Goal: Task Accomplishment & Management: Complete application form

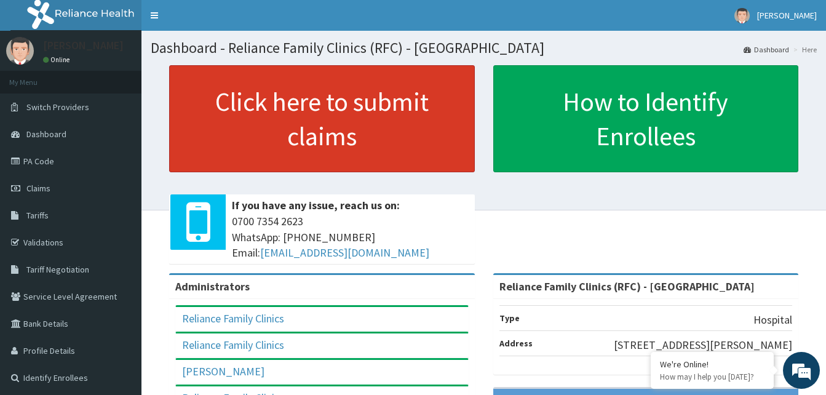
click at [339, 124] on link "Click here to submit claims" at bounding box center [322, 118] width 306 height 107
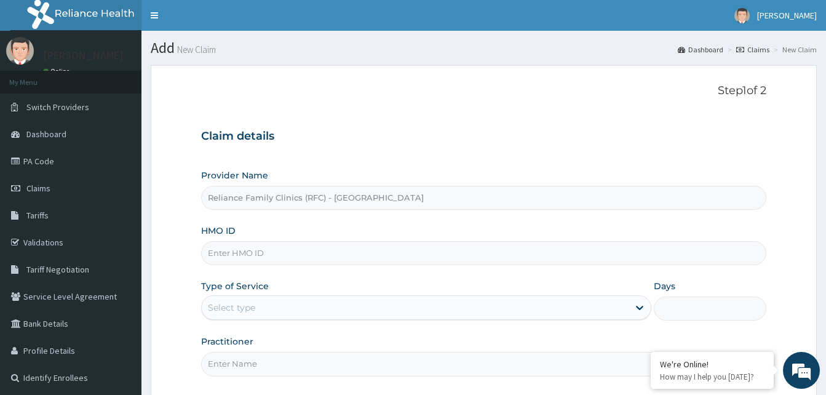
click at [241, 257] on input "HMO ID" at bounding box center [483, 253] width 565 height 24
paste input "TWL/10050/A"
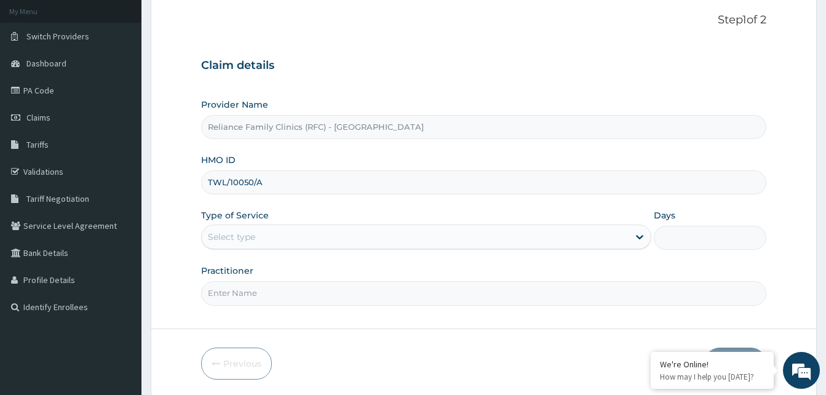
scroll to position [115, 0]
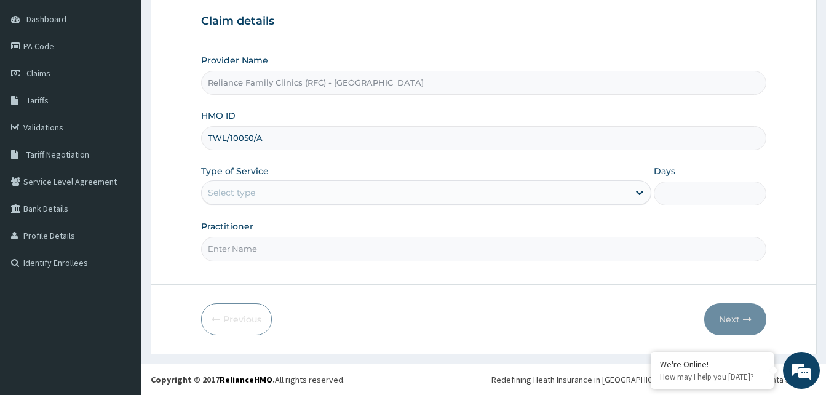
type input "TWL/10050/A"
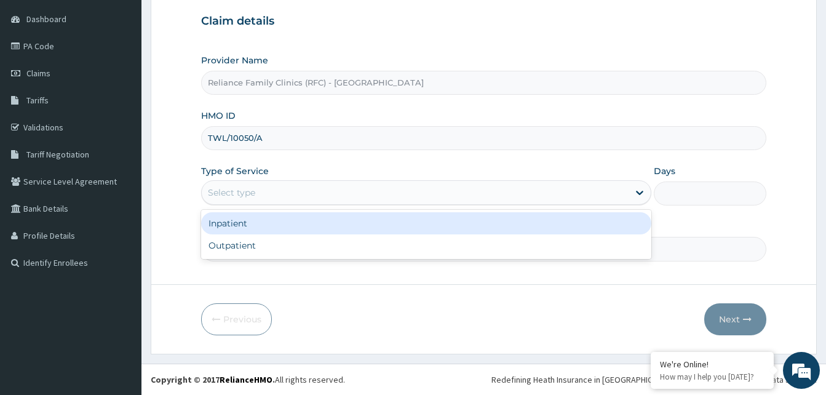
drag, startPoint x: 342, startPoint y: 189, endPoint x: 312, endPoint y: 252, distance: 70.2
click at [337, 205] on div "option Inpatient focused, 1 of 2. 2 results available. Use Up and Down to choos…" at bounding box center [426, 192] width 450 height 25
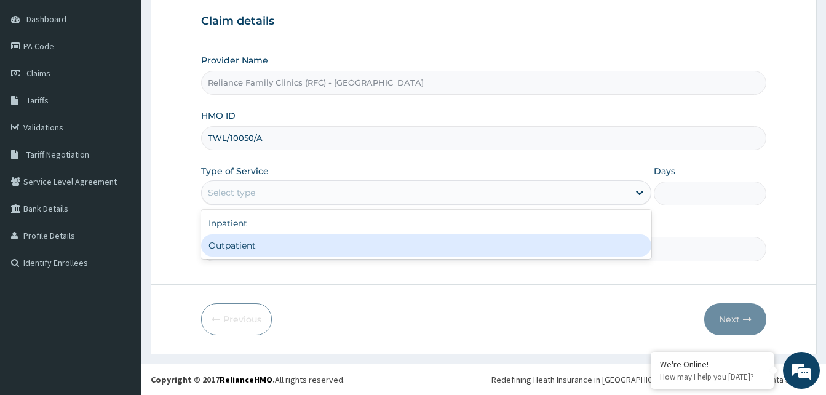
drag, startPoint x: 306, startPoint y: 245, endPoint x: 298, endPoint y: 250, distance: 9.4
click at [303, 246] on div "Outpatient" at bounding box center [426, 245] width 450 height 22
type input "1"
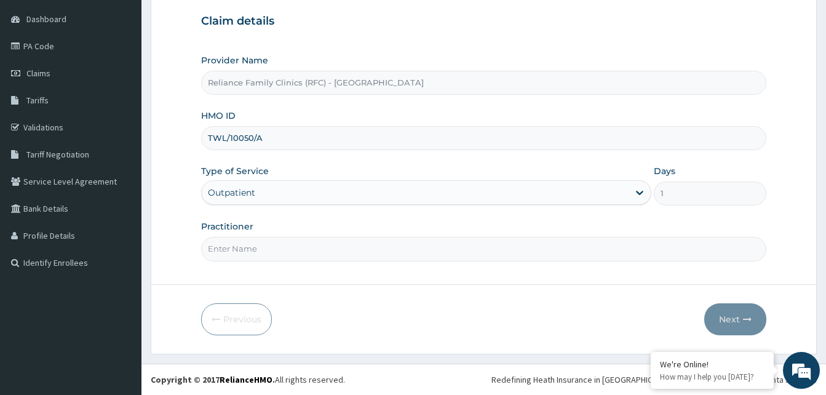
click at [298, 250] on input "Practitioner" at bounding box center [483, 249] width 565 height 24
type input "LOCUM"
click at [745, 321] on icon "button" at bounding box center [747, 319] width 9 height 9
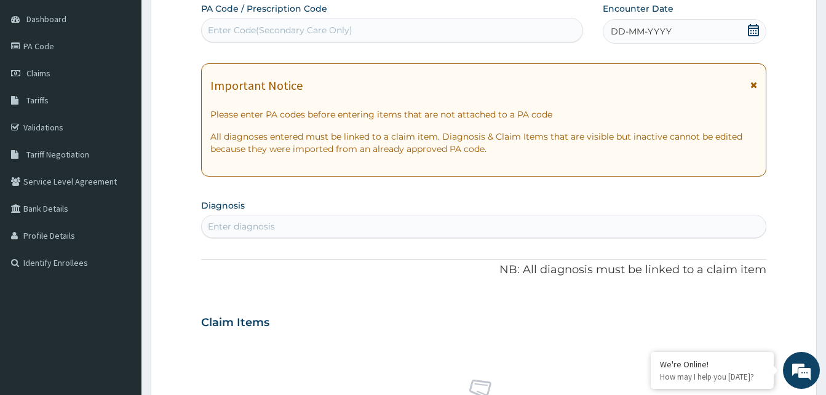
click at [265, 29] on div "Enter Code(Secondary Care Only)" at bounding box center [280, 30] width 145 height 12
paste input "PA/667035"
type input "PA/667035"
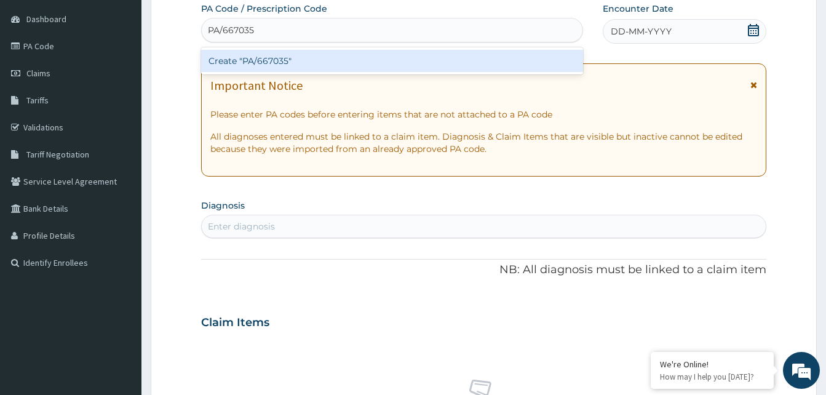
click at [252, 57] on div "Create "PA/667035"" at bounding box center [392, 61] width 382 height 22
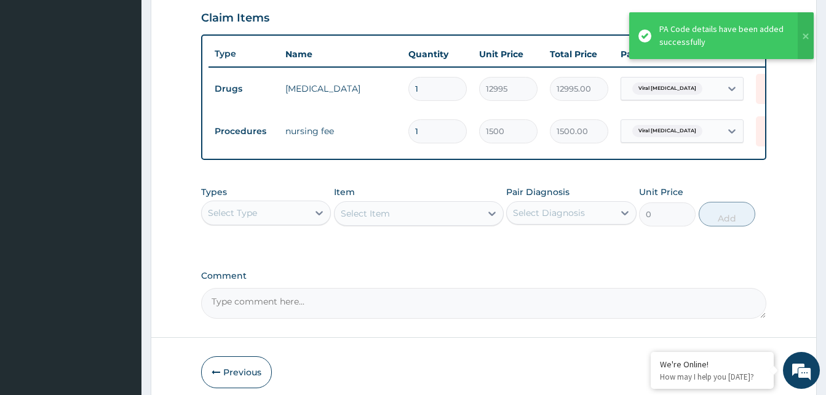
scroll to position [485, 0]
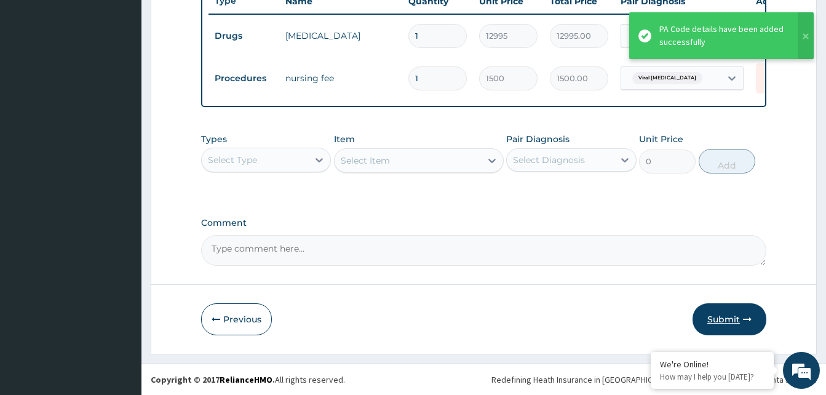
click at [733, 317] on button "Submit" at bounding box center [730, 319] width 74 height 32
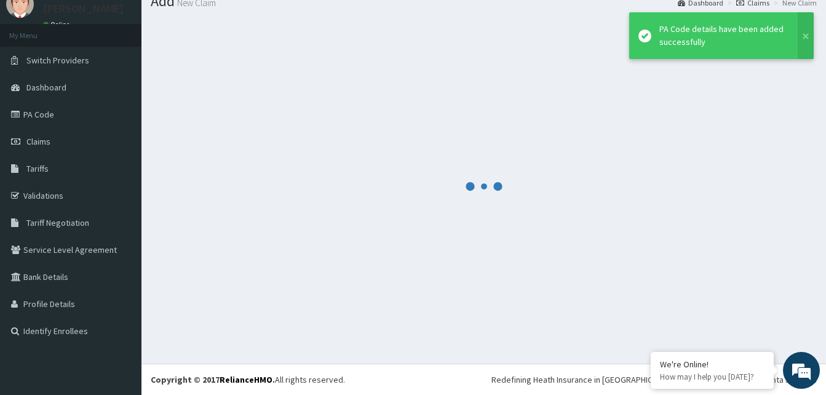
scroll to position [47, 0]
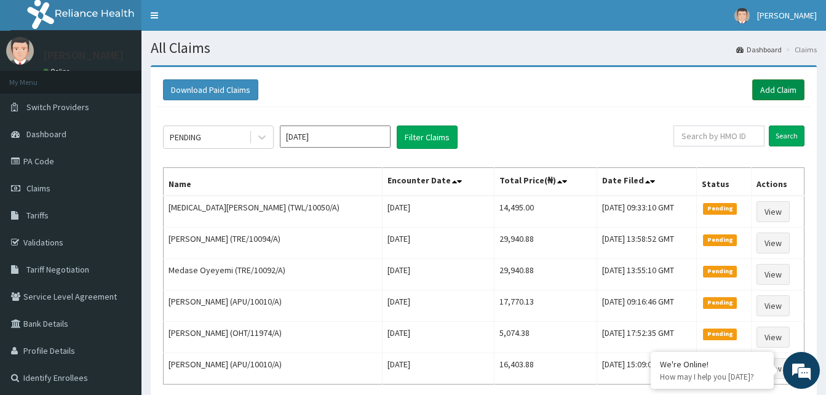
click at [772, 97] on link "Add Claim" at bounding box center [779, 89] width 52 height 21
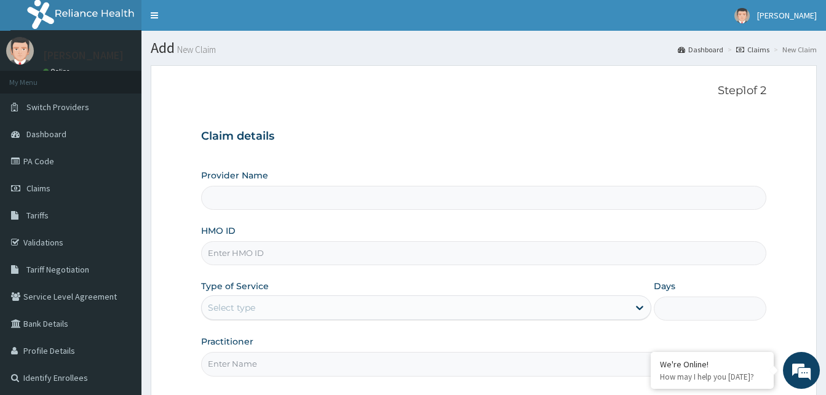
type input "Reliance Family Clinics (RFC) - [GEOGRAPHIC_DATA]"
click at [241, 258] on input "HMO ID" at bounding box center [483, 253] width 565 height 24
paste input "QTT/10062/D"
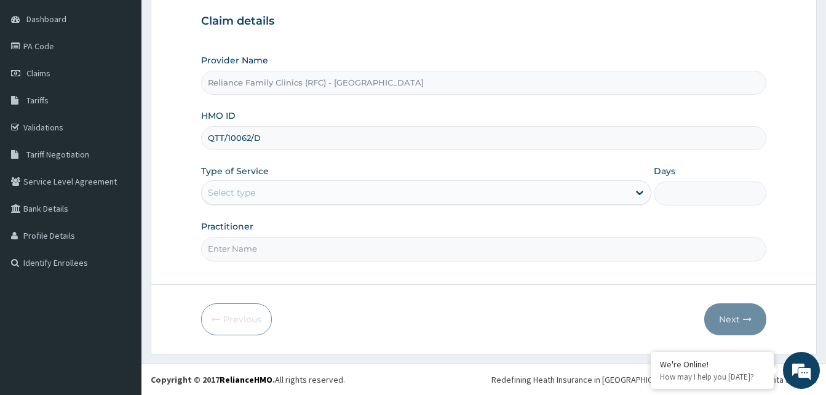
type input "QTT/10062/D"
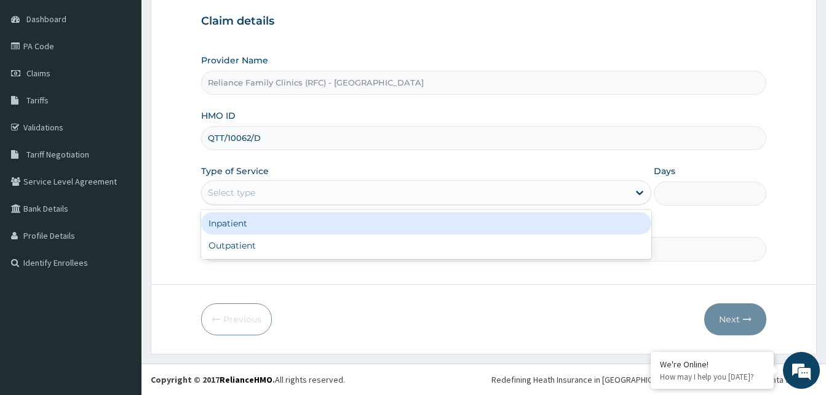
drag, startPoint x: 243, startPoint y: 197, endPoint x: 254, endPoint y: 239, distance: 43.1
click at [248, 206] on div "Type of Service option Inpatient focused, 1 of 2. 2 results available. Use Up a…" at bounding box center [426, 185] width 450 height 41
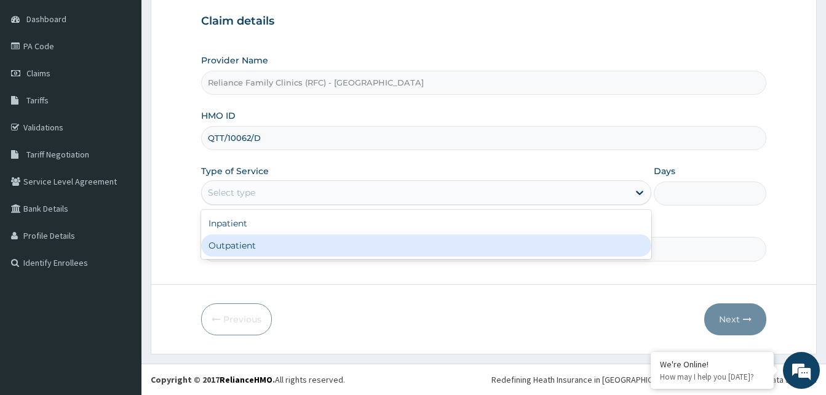
click at [254, 239] on div "Outpatient" at bounding box center [426, 245] width 450 height 22
type input "1"
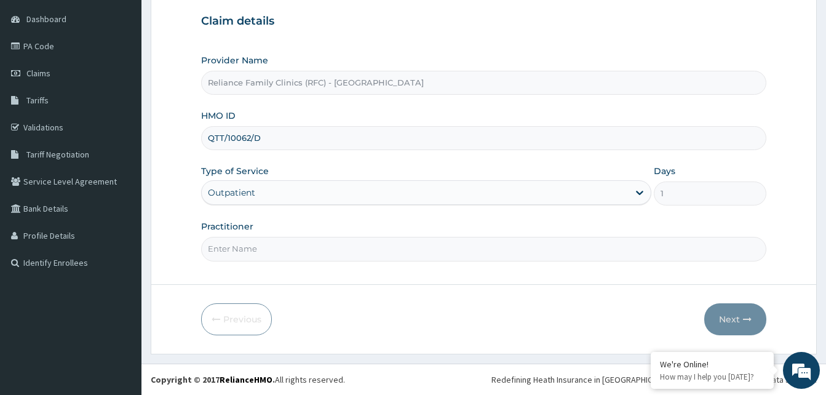
click at [254, 242] on input "Practitioner" at bounding box center [483, 249] width 565 height 24
type input "LOCUM"
drag, startPoint x: 746, startPoint y: 329, endPoint x: 742, endPoint y: 314, distance: 14.8
click at [742, 314] on button "Next" at bounding box center [736, 319] width 62 height 32
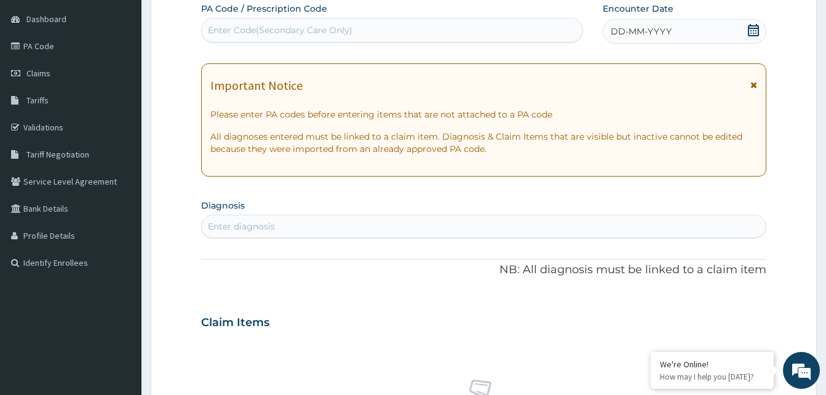
click at [719, 33] on div "DD-MM-YYYY" at bounding box center [685, 31] width 164 height 25
click at [234, 226] on div "Enter diagnosis" at bounding box center [241, 226] width 67 height 12
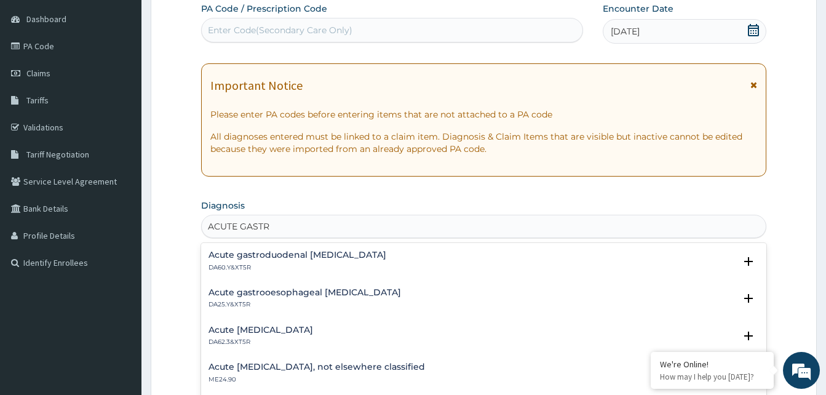
type input "ACUTE GASTRO"
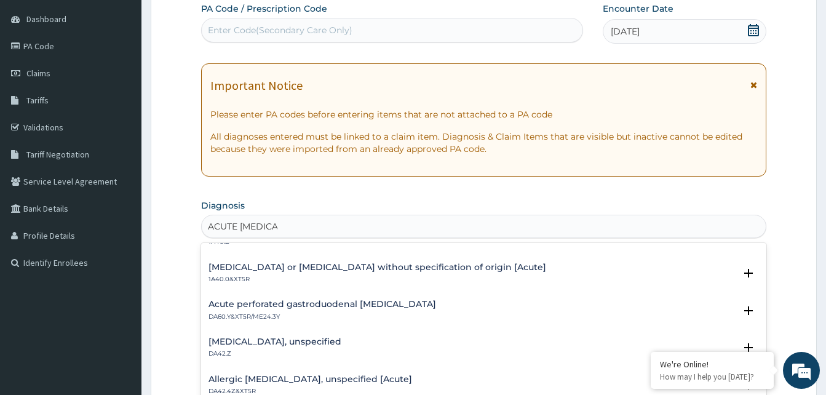
scroll to position [185, 0]
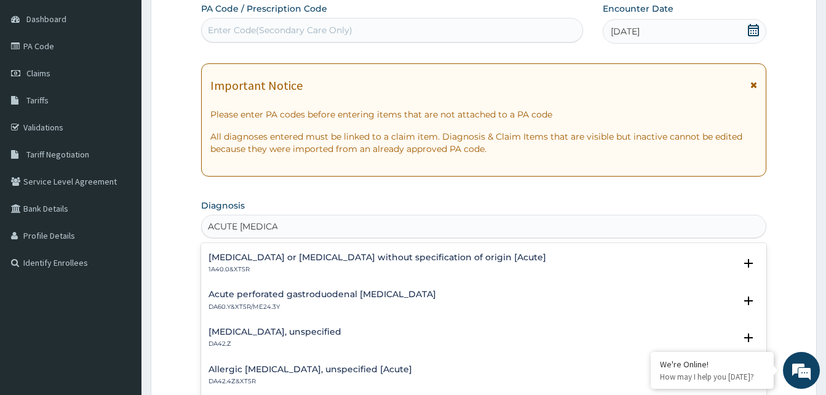
click at [242, 265] on div "Gastroenteritis or colitis without specification of origin [Acute] 1A40.0&XT5R" at bounding box center [378, 264] width 338 height 22
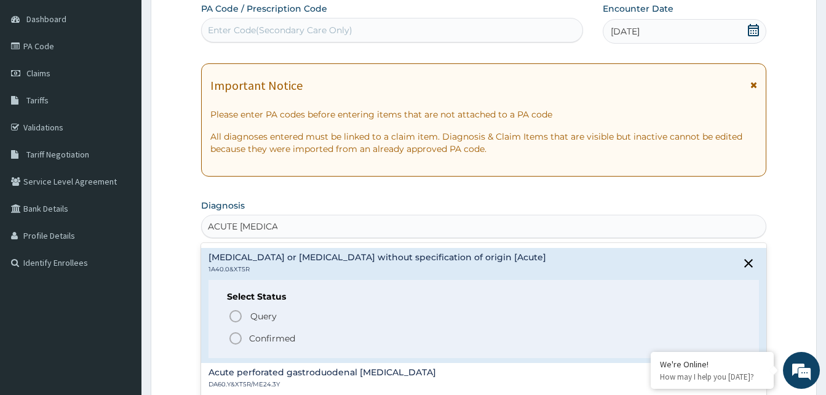
click at [234, 339] on icon "status option filled" at bounding box center [235, 338] width 15 height 15
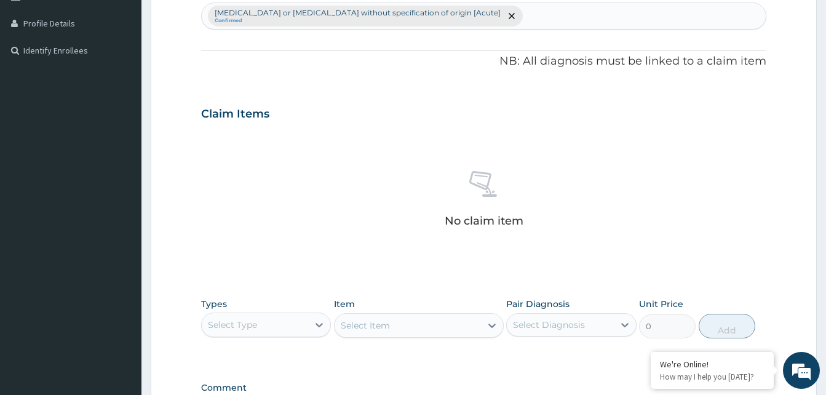
scroll to position [484, 0]
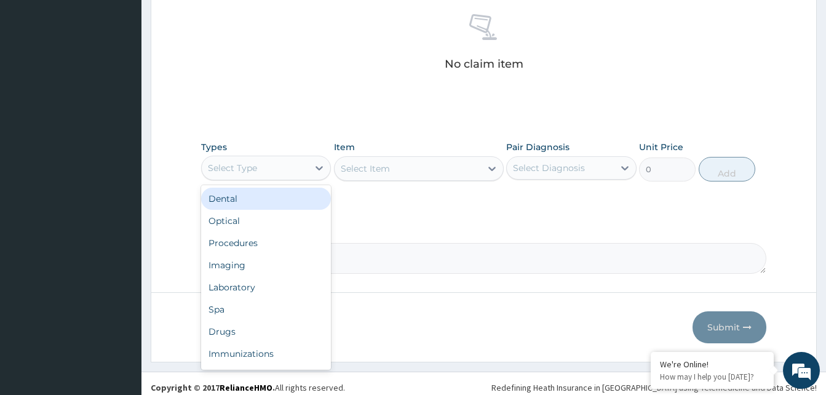
click at [287, 164] on div "Select Type" at bounding box center [255, 168] width 106 height 20
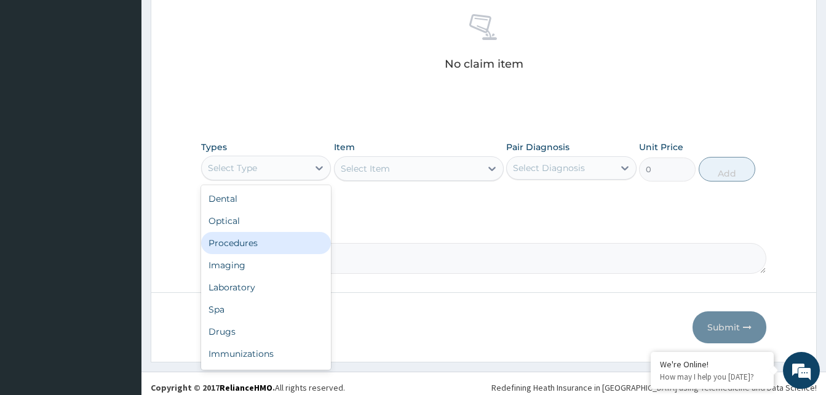
click at [252, 238] on div "Procedures" at bounding box center [266, 243] width 130 height 22
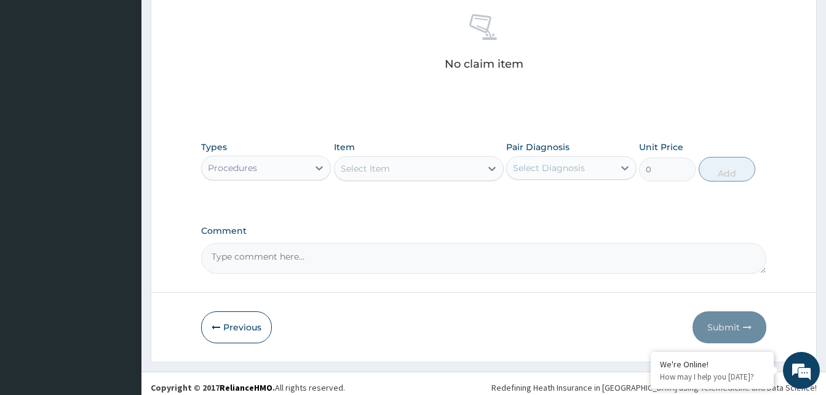
click at [462, 164] on div "Select Item" at bounding box center [408, 169] width 146 height 20
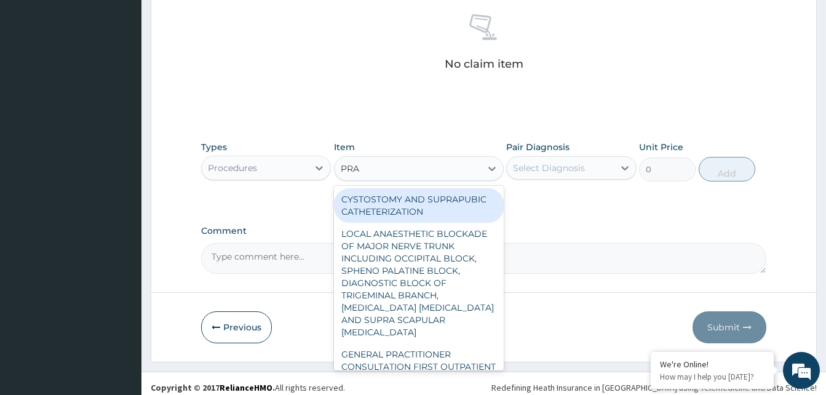
type input "PRAC"
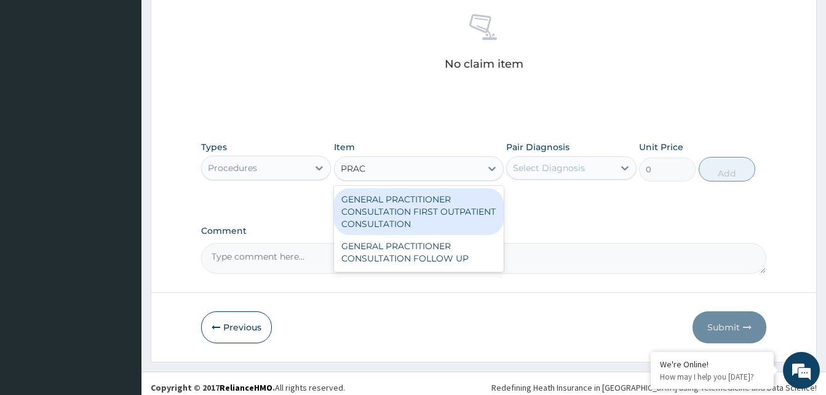
type input "3370.125"
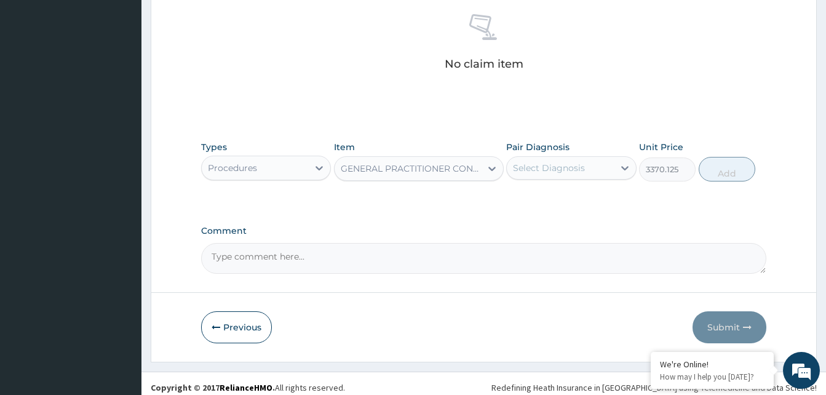
click at [557, 177] on div "Select Diagnosis" at bounding box center [560, 168] width 106 height 20
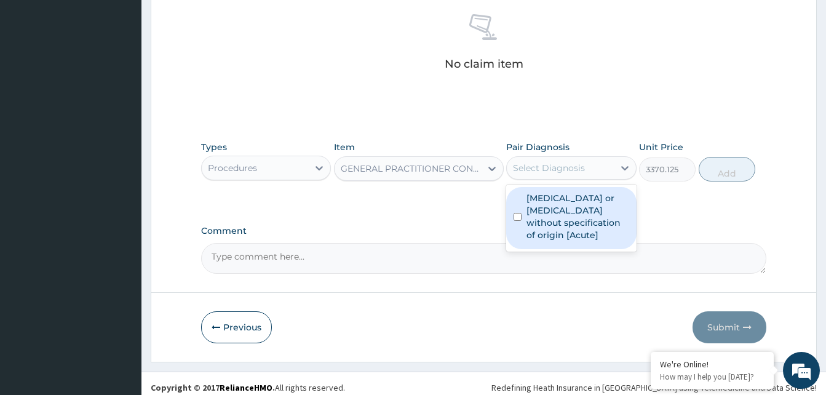
click at [564, 202] on label "Gastroenteritis or colitis without specification of origin [Acute]" at bounding box center [578, 216] width 102 height 49
checkbox input "true"
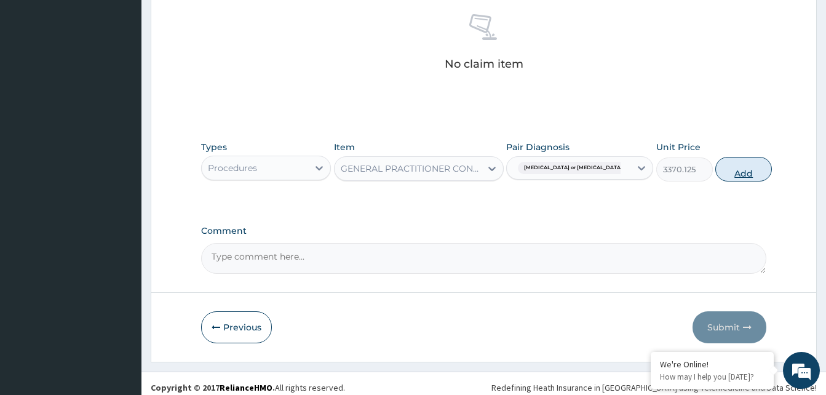
click at [735, 164] on button "Add" at bounding box center [744, 169] width 57 height 25
type input "0"
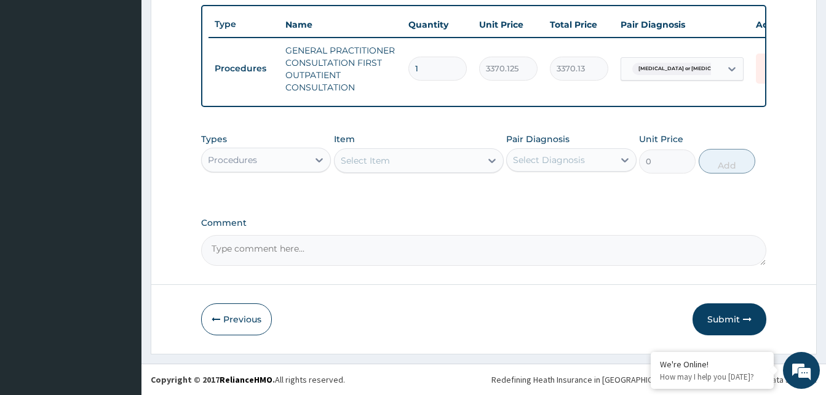
drag, startPoint x: 241, startPoint y: 153, endPoint x: 241, endPoint y: 170, distance: 17.2
click at [241, 161] on div "Procedures" at bounding box center [255, 160] width 106 height 20
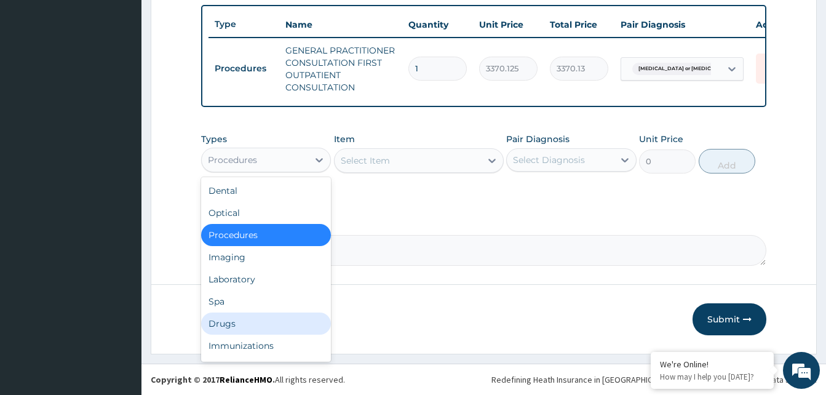
click at [226, 329] on div "Drugs" at bounding box center [266, 324] width 130 height 22
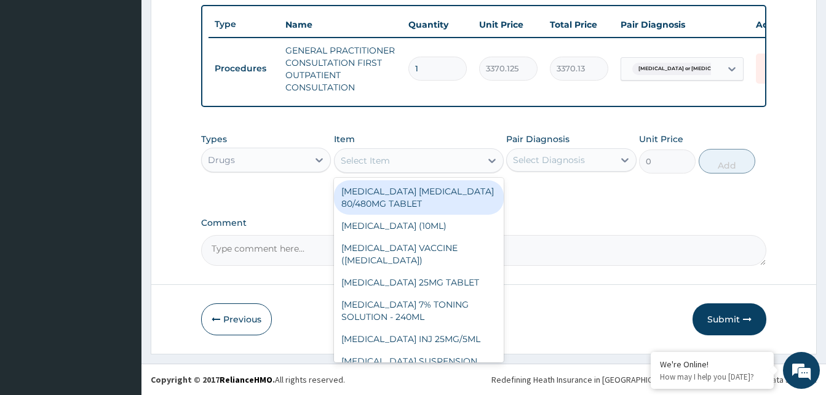
click at [370, 156] on div "Select Item" at bounding box center [365, 160] width 49 height 12
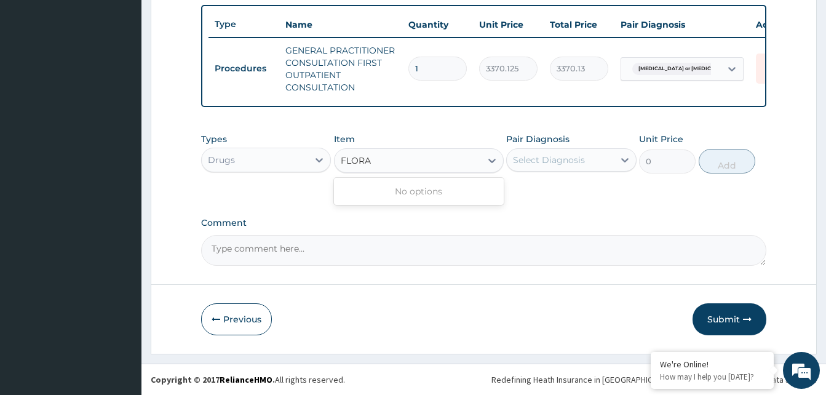
type input "FLORA"
drag, startPoint x: 589, startPoint y: 223, endPoint x: 597, endPoint y: 220, distance: 8.3
click at [596, 220] on label "Comment" at bounding box center [483, 223] width 565 height 10
click at [596, 235] on textarea "Comment" at bounding box center [483, 250] width 565 height 31
click at [729, 319] on button "Submit" at bounding box center [730, 319] width 74 height 32
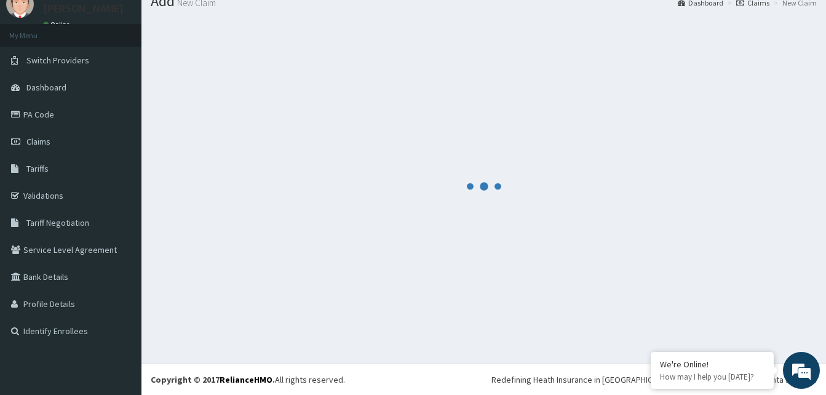
scroll to position [47, 0]
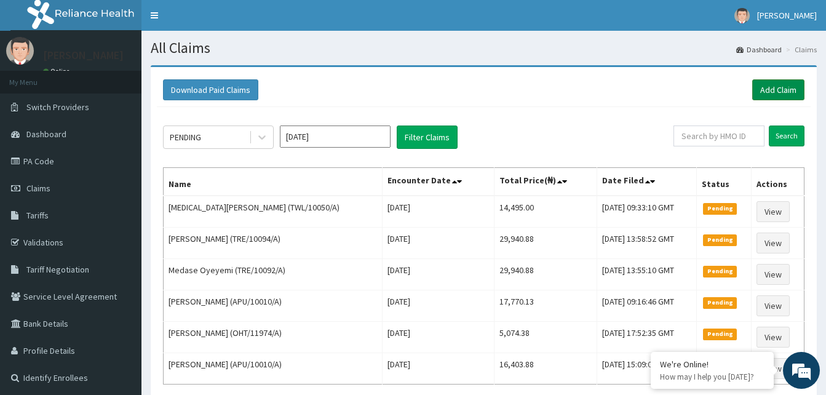
click at [767, 92] on link "Add Claim" at bounding box center [779, 89] width 52 height 21
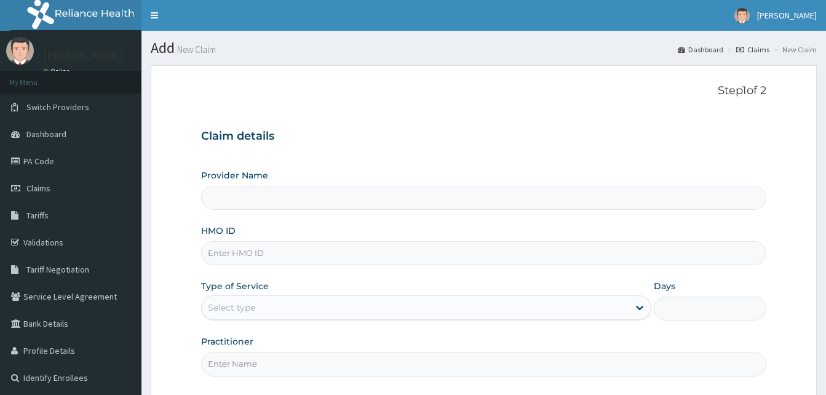
click at [214, 247] on input "HMO ID" at bounding box center [483, 253] width 565 height 24
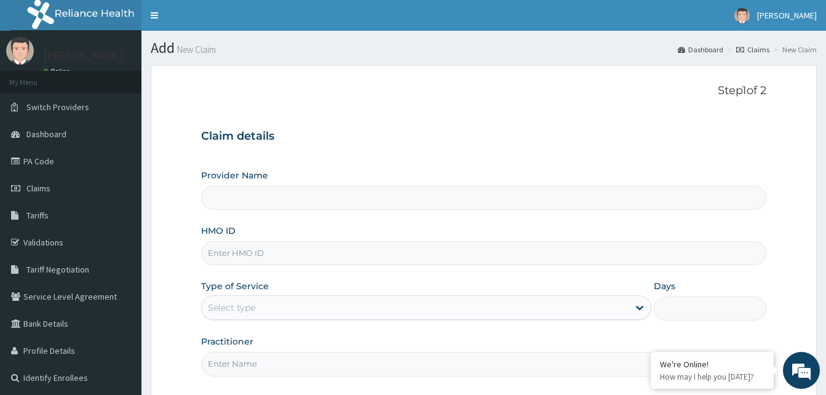
paste input "TLF/10074/A"
type input "TLF/10074/A"
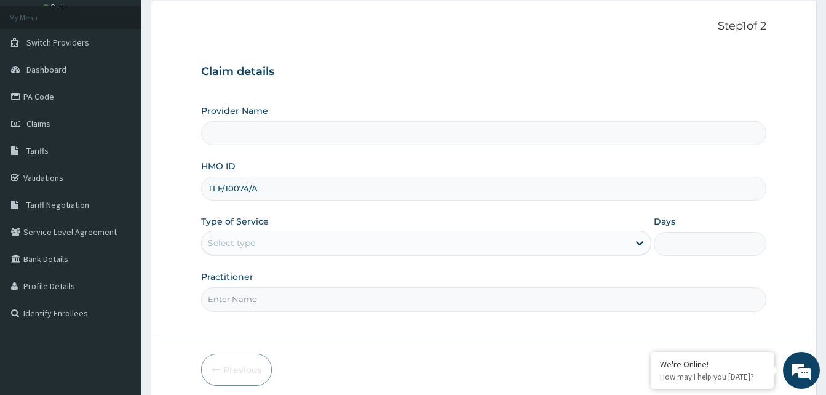
scroll to position [115, 0]
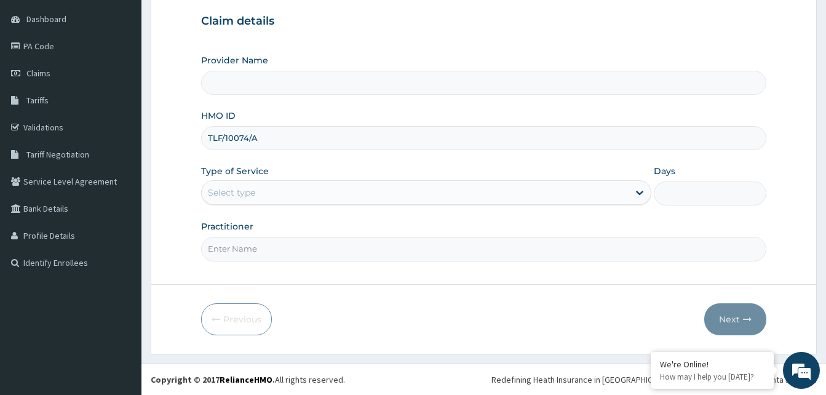
type input "Reliance Family Clinics (RFC) - [GEOGRAPHIC_DATA]"
type input "TLF/10074/A"
click at [300, 180] on div "Type of Service Select type" at bounding box center [426, 185] width 450 height 41
drag, startPoint x: 300, startPoint y: 184, endPoint x: 284, endPoint y: 197, distance: 20.1
click at [284, 190] on div "Select type" at bounding box center [415, 193] width 427 height 20
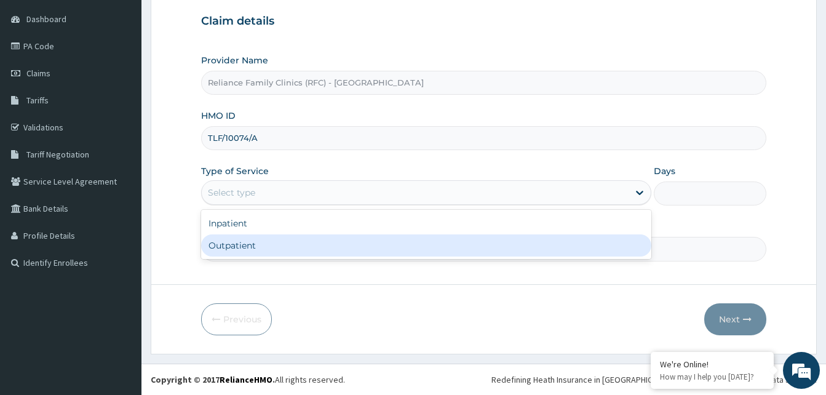
click at [270, 241] on div "Outpatient" at bounding box center [426, 245] width 450 height 22
type input "1"
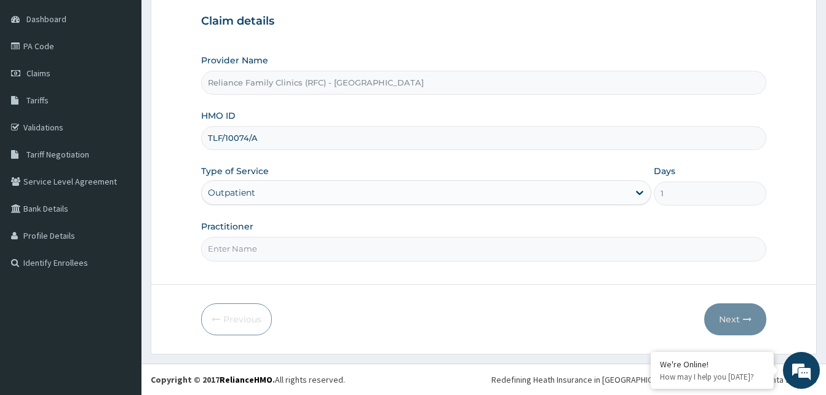
click at [268, 244] on input "Practitioner" at bounding box center [483, 249] width 565 height 24
type input "LOCUM"
click at [739, 323] on button "Next" at bounding box center [736, 319] width 62 height 32
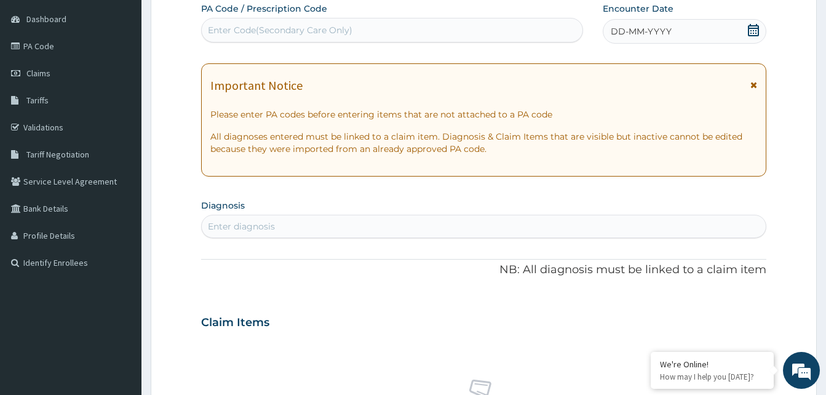
click at [687, 30] on div "DD-MM-YYYY" at bounding box center [685, 31] width 164 height 25
click at [282, 217] on div "Enter diagnosis" at bounding box center [484, 227] width 564 height 20
type input "A"
type input "RHINITIE"
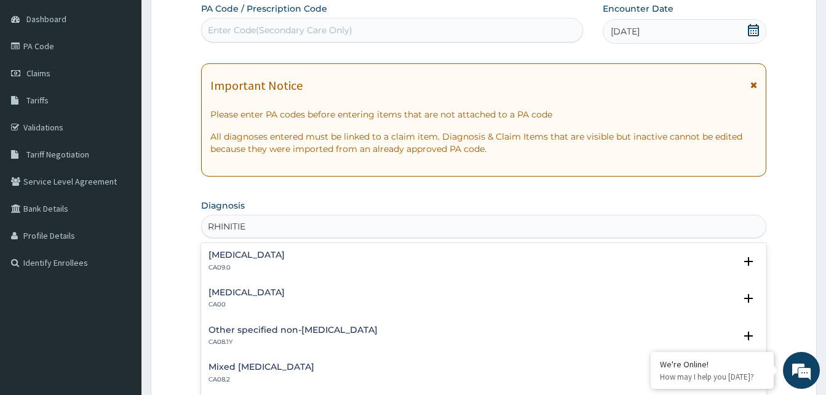
click at [247, 271] on p "CA09.0" at bounding box center [247, 267] width 76 height 9
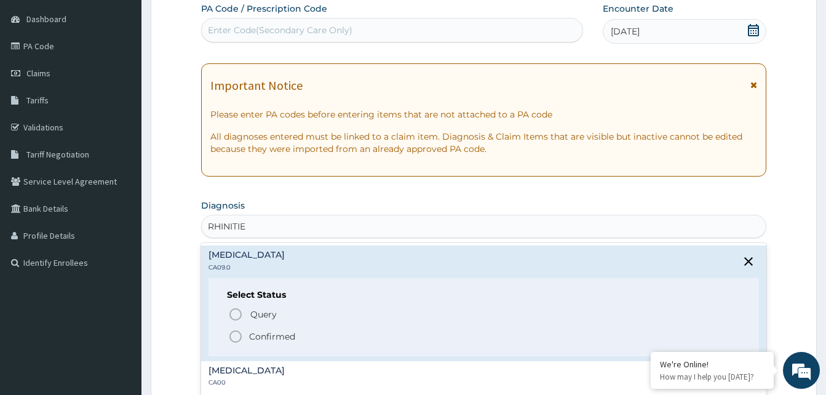
drag, startPoint x: 233, startPoint y: 338, endPoint x: 257, endPoint y: 322, distance: 29.2
click at [238, 337] on icon "status option filled" at bounding box center [235, 336] width 15 height 15
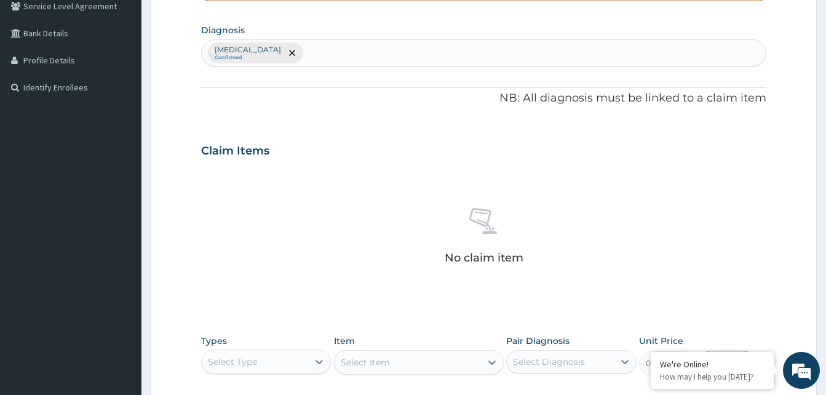
scroll to position [423, 0]
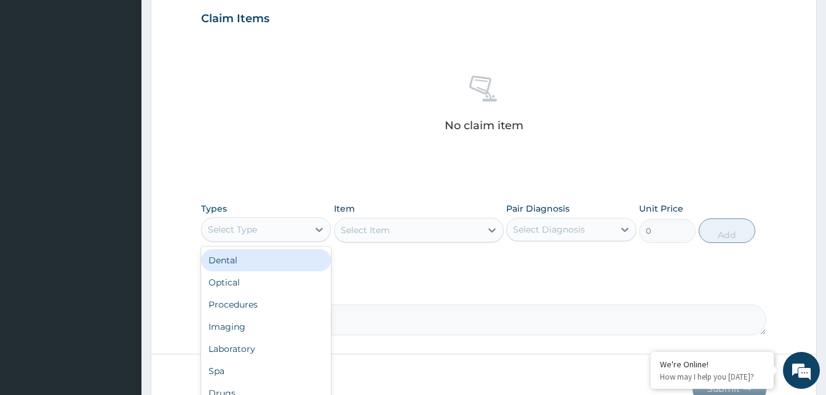
drag, startPoint x: 280, startPoint y: 226, endPoint x: 274, endPoint y: 270, distance: 44.1
click at [279, 233] on div "Select Type" at bounding box center [255, 230] width 106 height 20
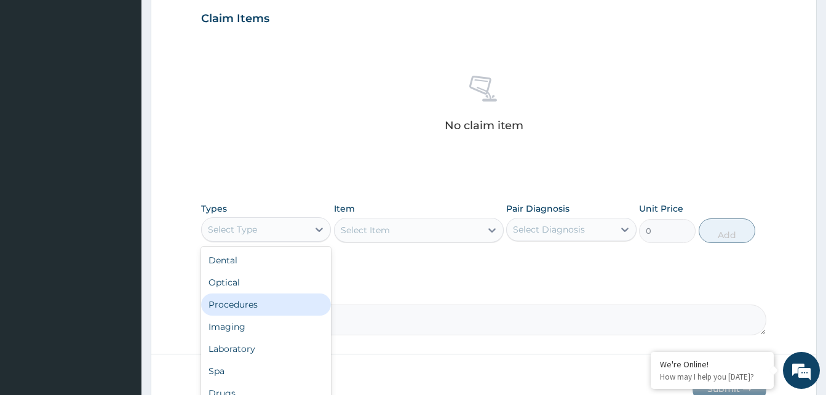
drag, startPoint x: 256, startPoint y: 302, endPoint x: 262, endPoint y: 297, distance: 7.4
click at [261, 298] on div "Procedures" at bounding box center [266, 305] width 130 height 22
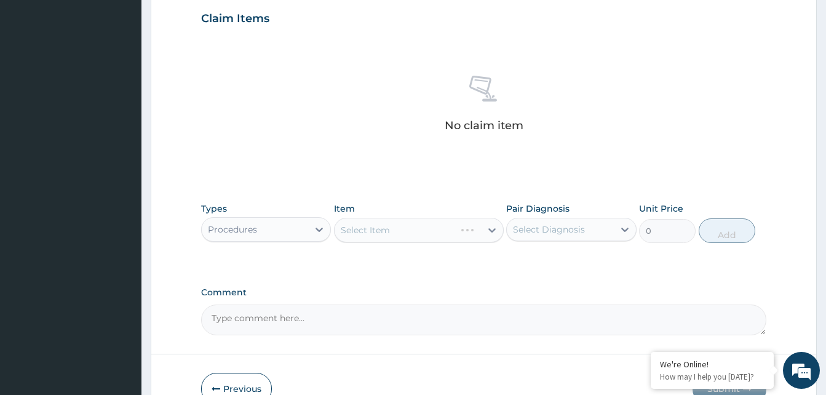
click at [412, 230] on div "Select Item" at bounding box center [419, 230] width 170 height 25
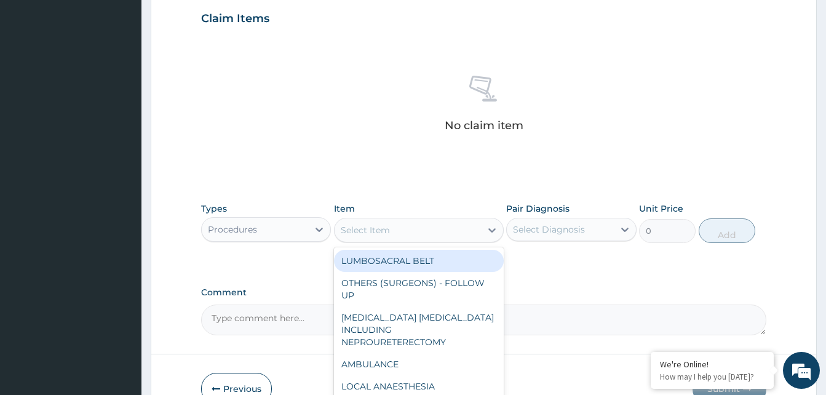
click at [439, 234] on div "Select Item" at bounding box center [408, 230] width 146 height 20
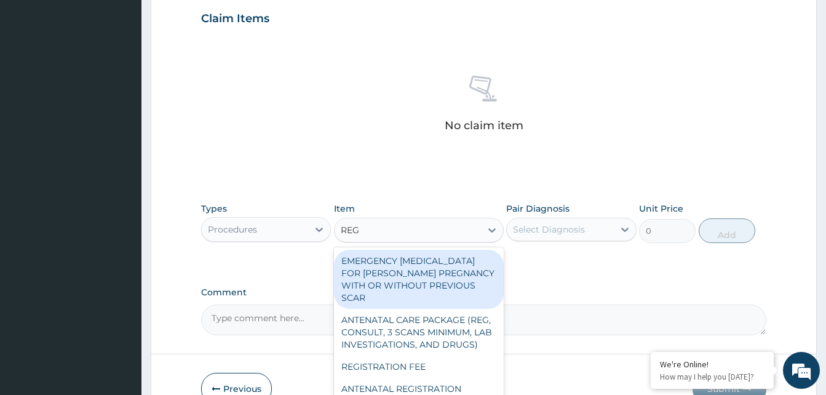
type input "REGI"
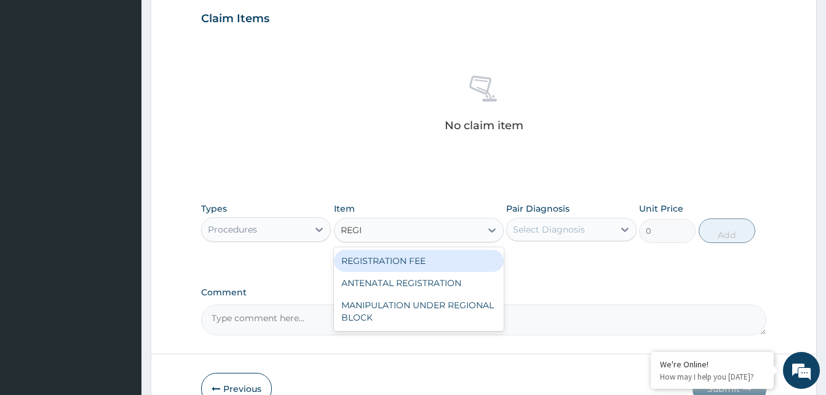
type input "2042.5"
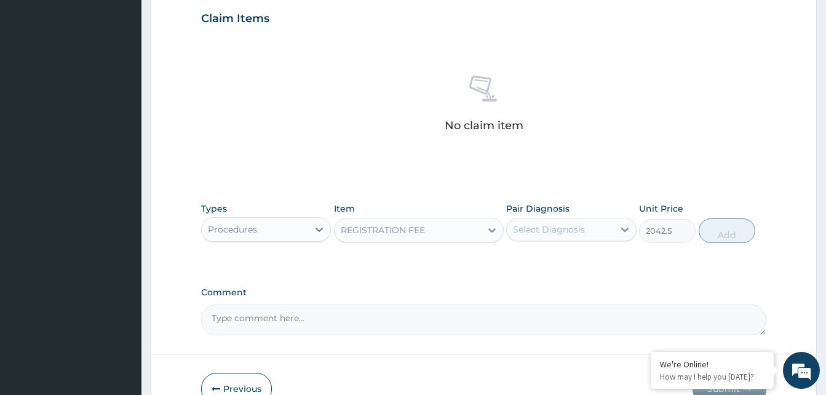
drag, startPoint x: 578, startPoint y: 226, endPoint x: 586, endPoint y: 226, distance: 8.0
click at [586, 226] on div "Select Diagnosis" at bounding box center [560, 230] width 106 height 20
checkbox input "true"
click at [718, 234] on button "Add" at bounding box center [727, 230] width 57 height 25
type input "0"
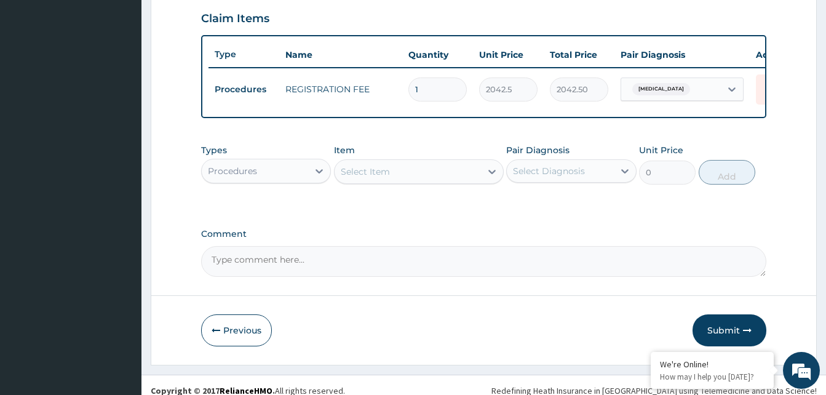
click at [468, 182] on div "Select Item" at bounding box center [408, 172] width 146 height 20
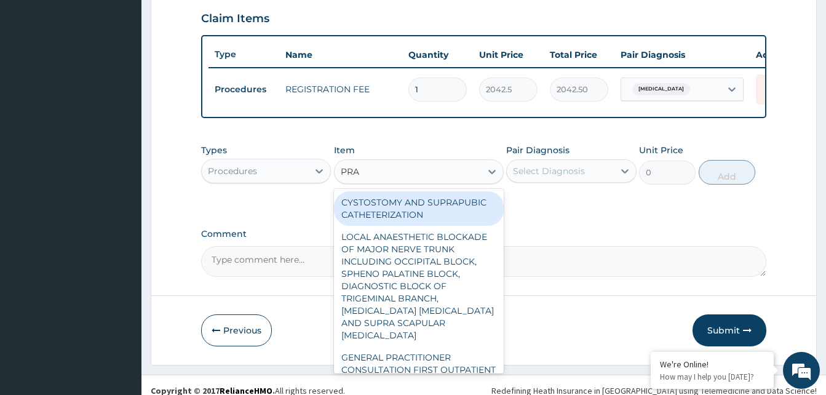
type input "PRAC"
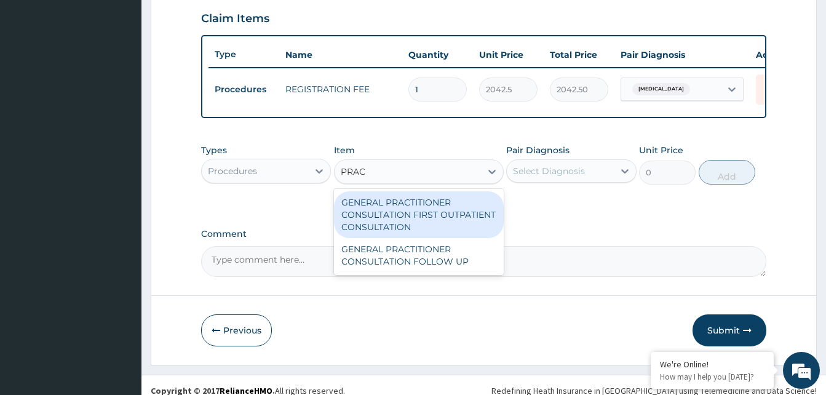
type input "3370.125"
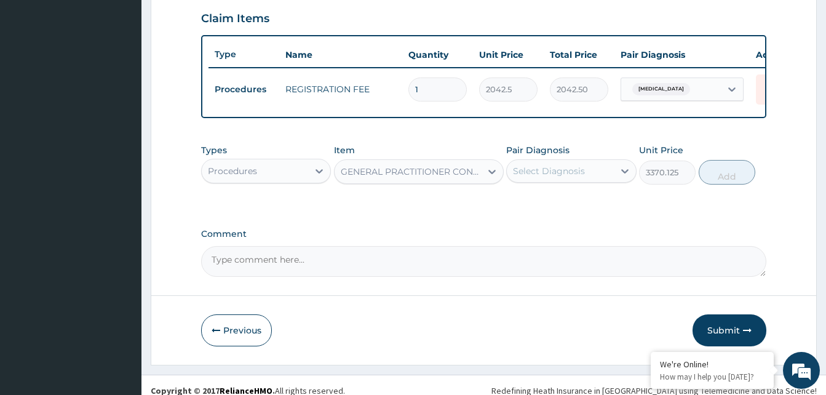
click at [602, 177] on div "Select Diagnosis" at bounding box center [560, 171] width 106 height 20
checkbox input "true"
drag, startPoint x: 730, startPoint y: 181, endPoint x: 646, endPoint y: 211, distance: 89.5
click at [730, 182] on button "Add" at bounding box center [727, 172] width 57 height 25
type input "0"
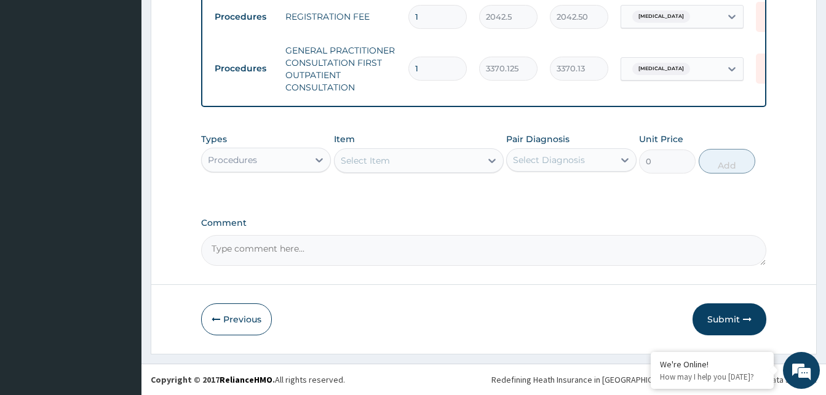
scroll to position [505, 0]
click at [282, 156] on div "Procedures" at bounding box center [255, 160] width 106 height 20
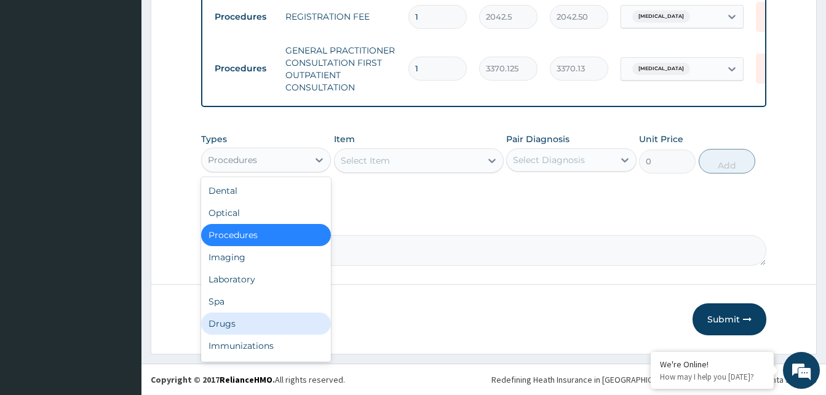
click at [228, 321] on div "Drugs" at bounding box center [266, 324] width 130 height 22
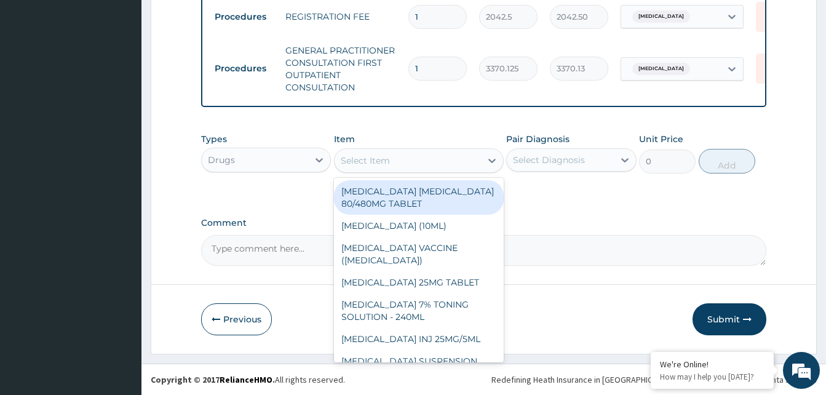
click at [430, 161] on div "Select Item" at bounding box center [408, 161] width 146 height 20
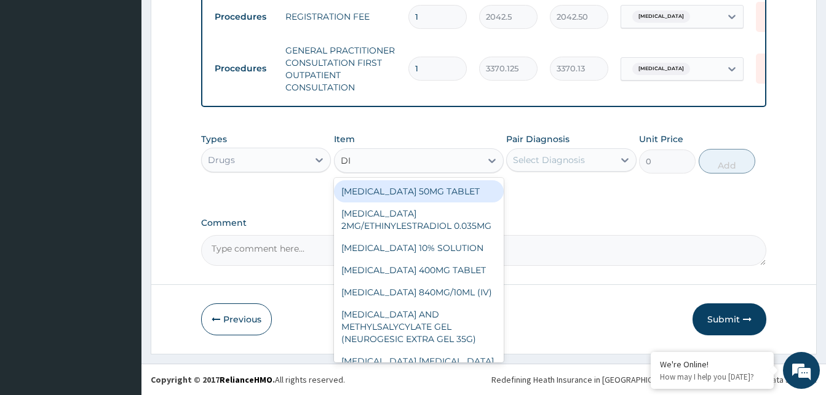
type input "DIC"
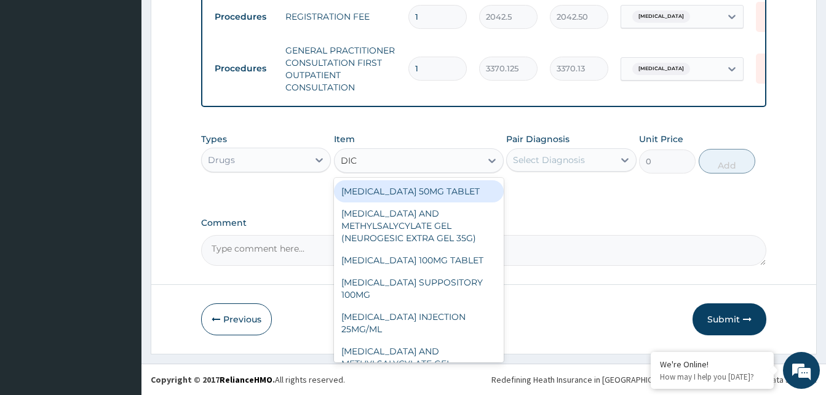
click at [457, 190] on div "DICLOFENAC 50MG TABLET" at bounding box center [419, 191] width 170 height 22
type input "80"
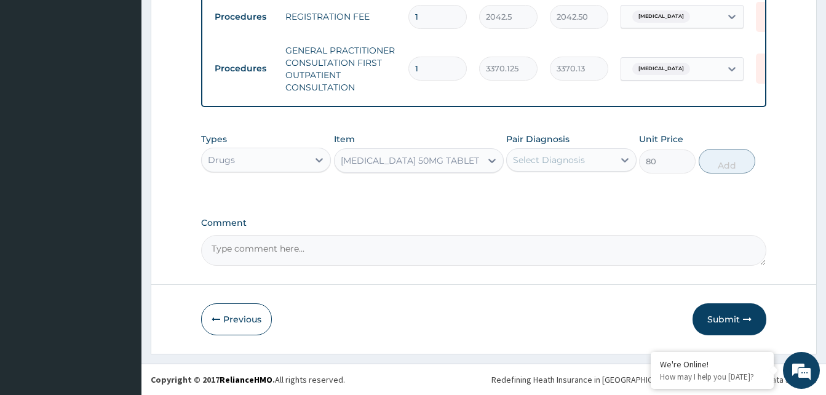
drag, startPoint x: 565, startPoint y: 168, endPoint x: 567, endPoint y: 175, distance: 7.5
click at [567, 172] on div "Pair Diagnosis Select Diagnosis" at bounding box center [571, 153] width 130 height 41
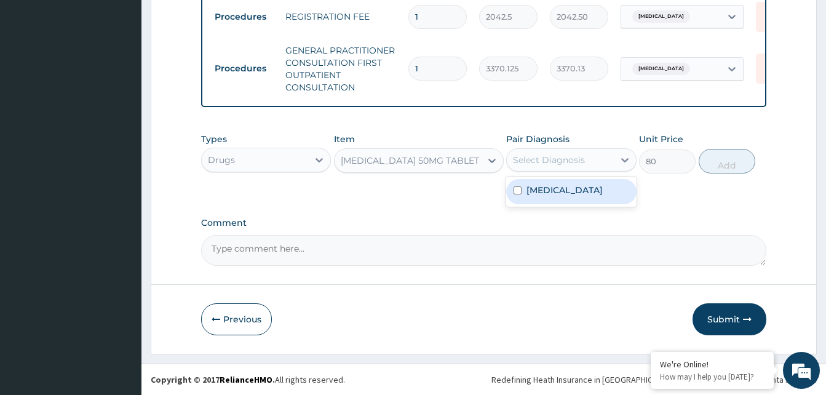
click at [563, 186] on label "Chronic rhinitis" at bounding box center [565, 190] width 76 height 12
checkbox input "true"
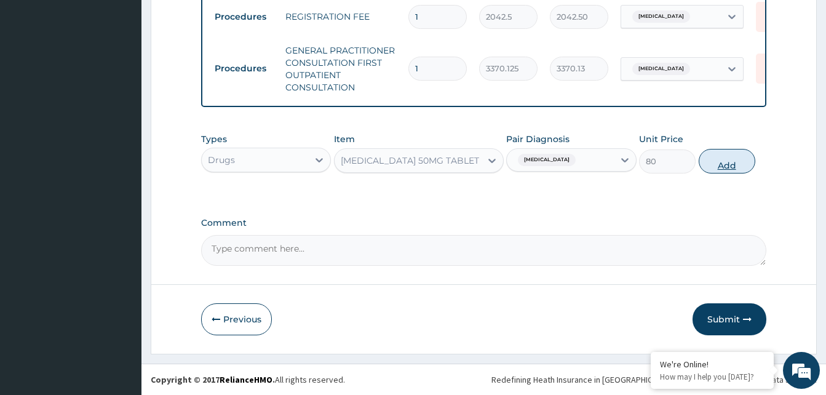
click at [722, 162] on button "Add" at bounding box center [727, 161] width 57 height 25
type input "0"
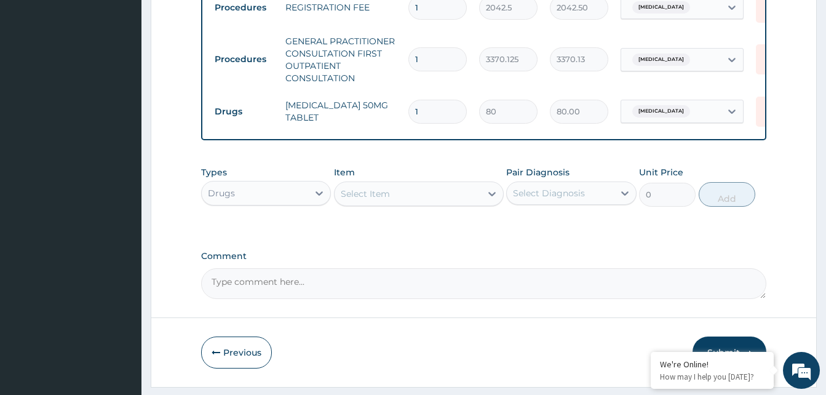
type input "10"
type input "800.00"
type input "10"
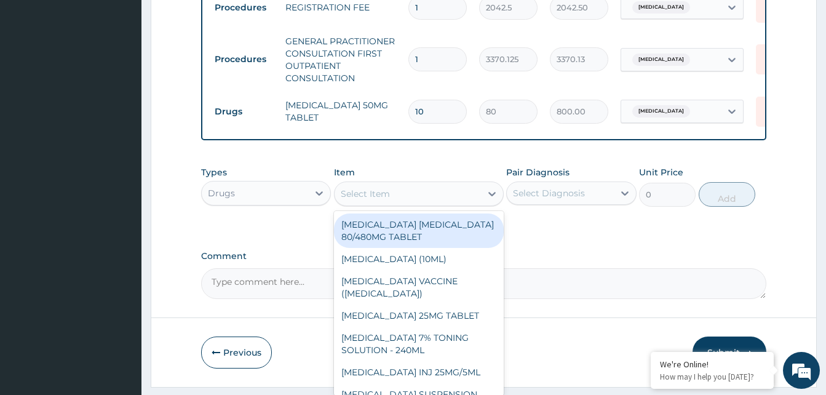
click at [407, 203] on div "Select Item" at bounding box center [408, 194] width 146 height 20
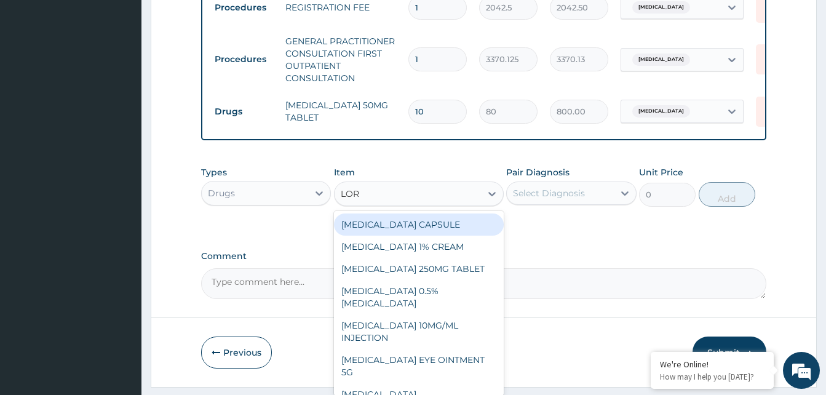
type input "LORA"
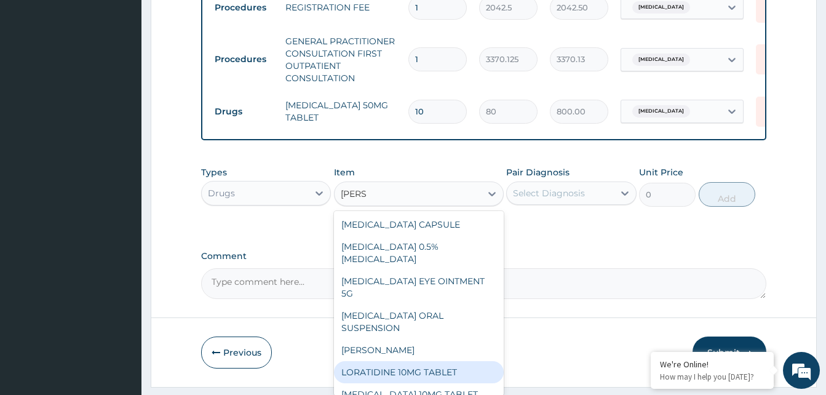
click at [415, 369] on div "LORATIDINE 10MG TABLET" at bounding box center [419, 372] width 170 height 22
type input "96"
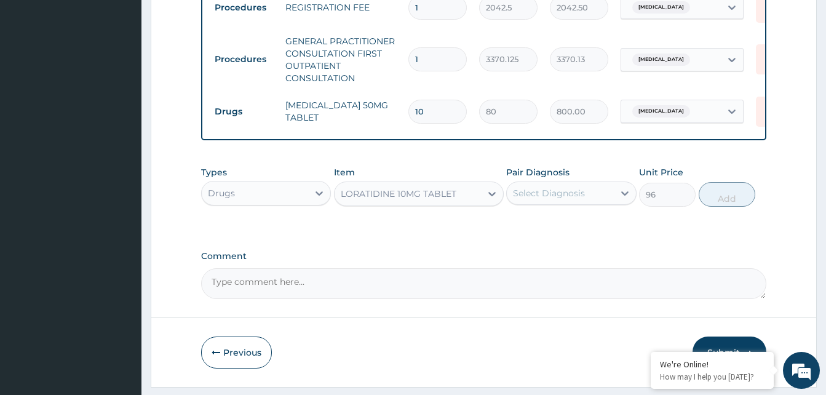
drag, startPoint x: 595, startPoint y: 201, endPoint x: 588, endPoint y: 215, distance: 15.1
click at [596, 202] on div "Select Diagnosis" at bounding box center [560, 193] width 106 height 20
drag, startPoint x: 581, startPoint y: 228, endPoint x: 602, endPoint y: 246, distance: 28.0
click at [581, 230] on label "Chronic rhinitis" at bounding box center [565, 223] width 76 height 12
checkbox input "true"
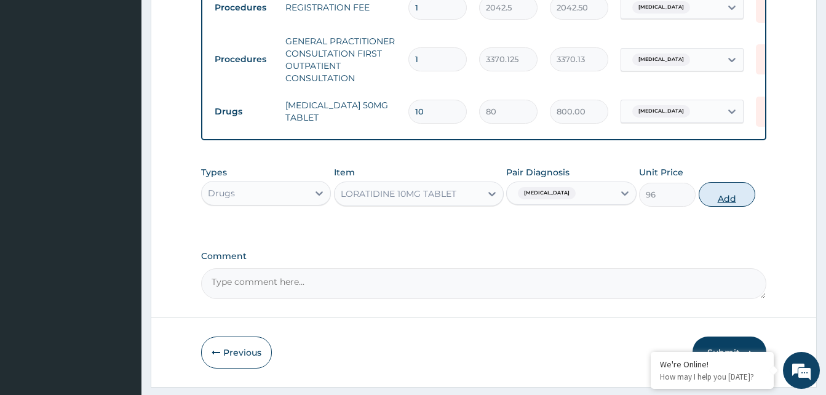
click at [724, 207] on button "Add" at bounding box center [727, 194] width 57 height 25
type input "0"
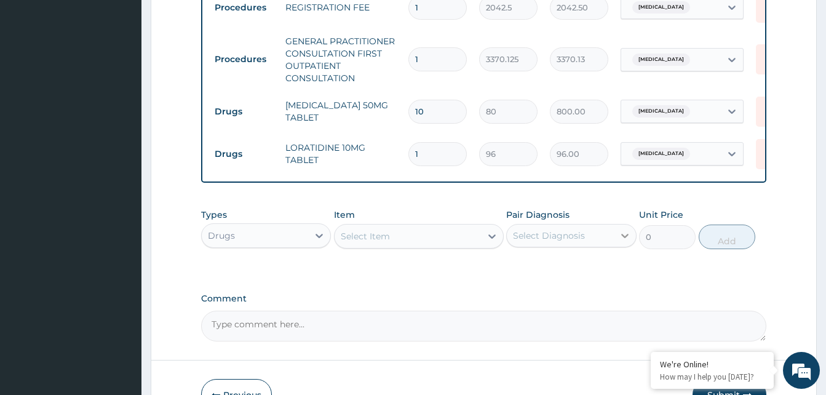
type input "0.00"
type input "5"
type input "480.00"
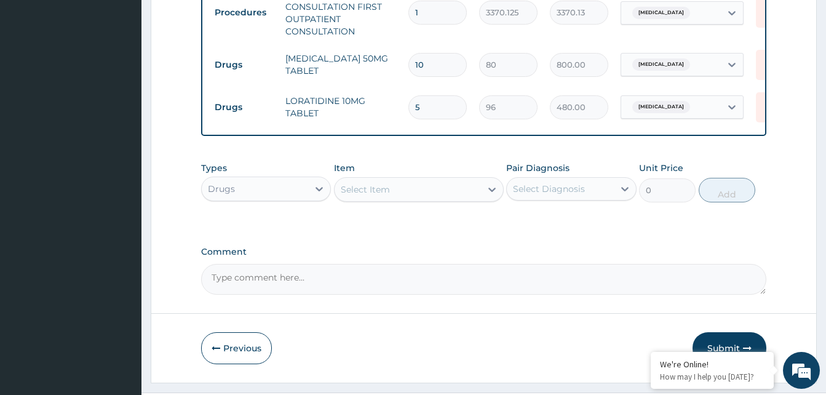
scroll to position [589, 0]
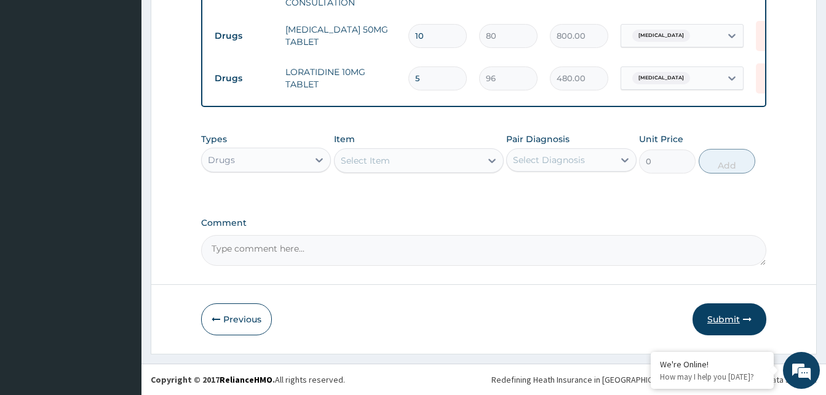
type input "5"
click at [737, 329] on button "Submit" at bounding box center [730, 319] width 74 height 32
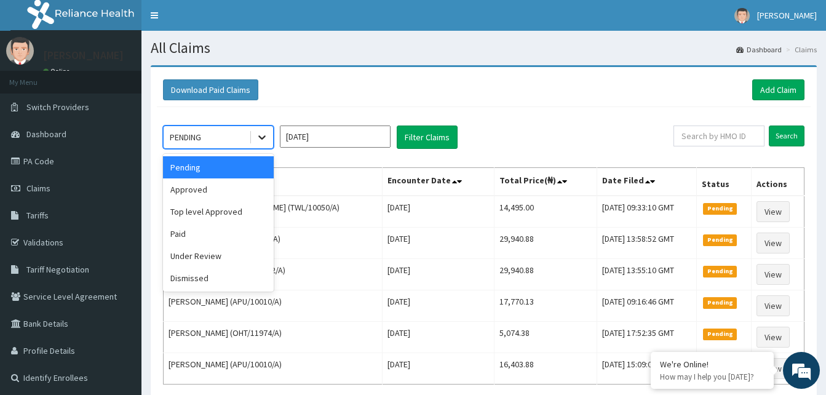
click at [268, 137] on icon at bounding box center [262, 137] width 12 height 12
click at [219, 199] on div "Approved" at bounding box center [218, 189] width 111 height 22
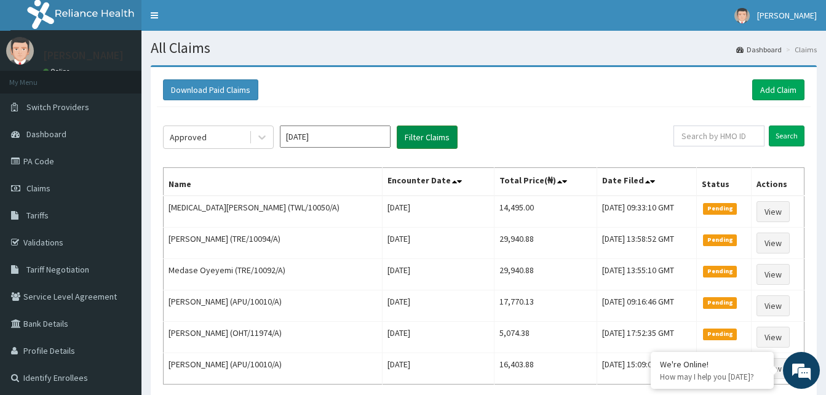
click at [426, 141] on button "Filter Claims" at bounding box center [427, 137] width 61 height 23
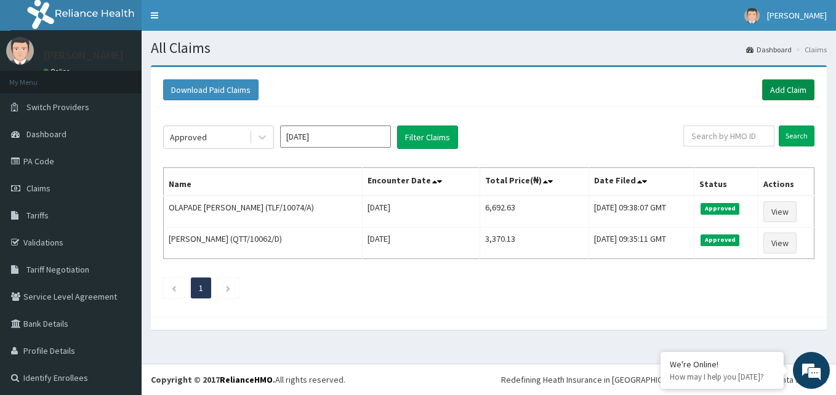
click at [775, 91] on link "Add Claim" at bounding box center [788, 89] width 52 height 21
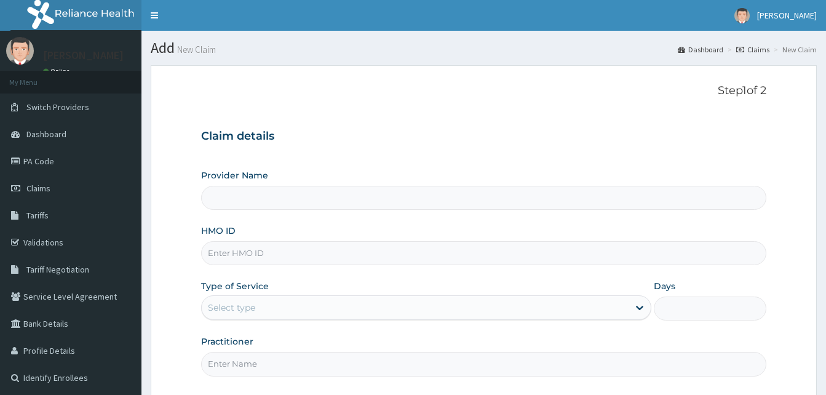
click at [245, 248] on input "HMO ID" at bounding box center [483, 253] width 565 height 24
paste input "QTT/10085/A"
type input "QTT/10085/A"
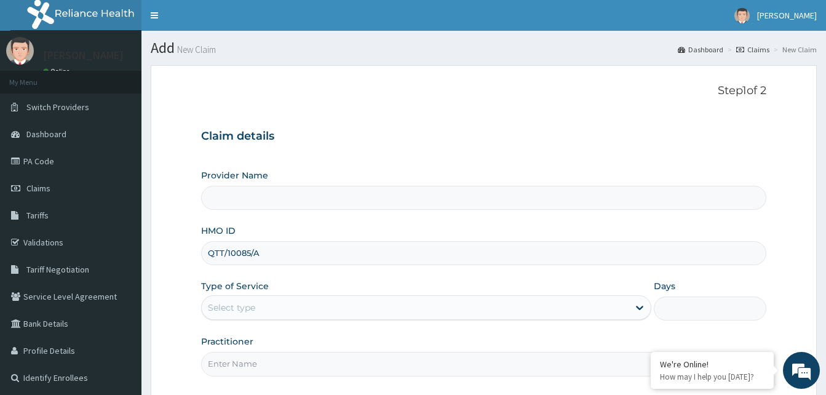
type input "Reliance Family Clinics (RFC) - [GEOGRAPHIC_DATA]"
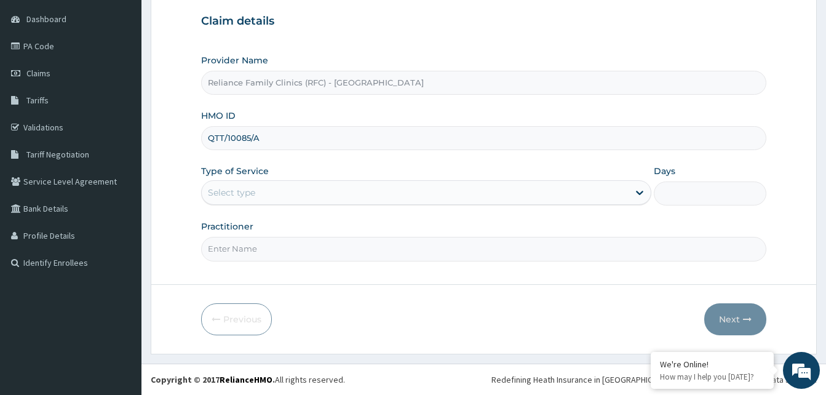
type input "QTT/10085/A"
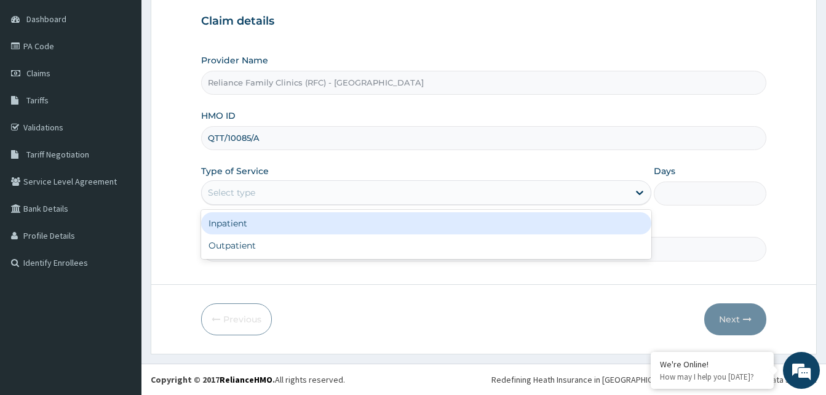
drag, startPoint x: 270, startPoint y: 190, endPoint x: 268, endPoint y: 227, distance: 37.6
click at [270, 193] on div "Select type" at bounding box center [415, 193] width 427 height 20
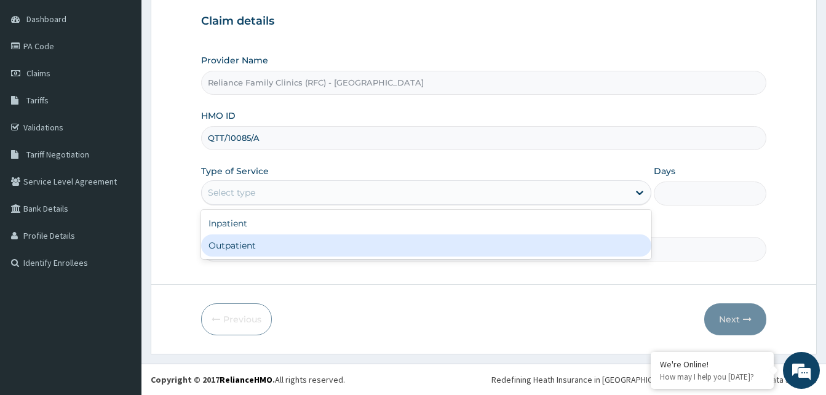
click at [257, 249] on div "Outpatient" at bounding box center [426, 245] width 450 height 22
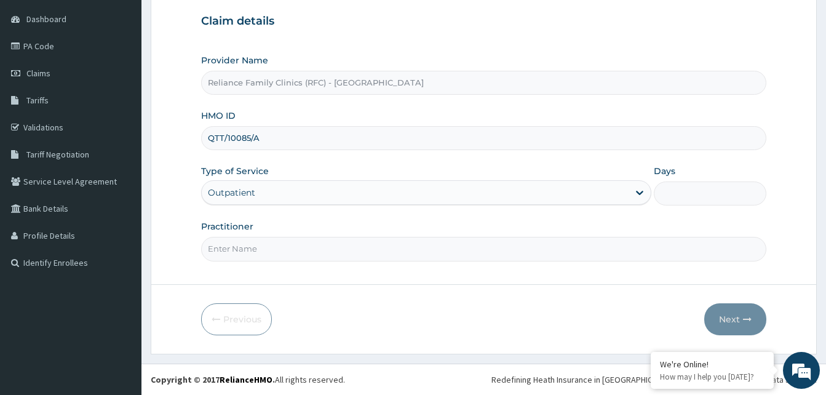
type input "1"
click at [256, 256] on input "Practitioner" at bounding box center [483, 249] width 565 height 24
type input "LOCUM"
click at [739, 319] on button "Next" at bounding box center [736, 319] width 62 height 32
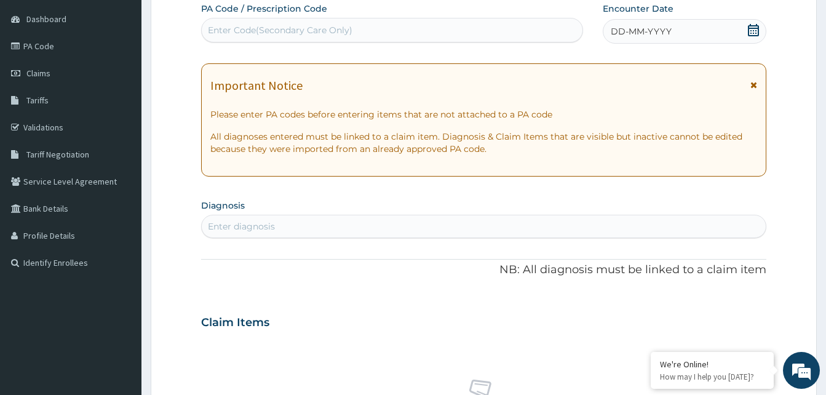
scroll to position [0, 0]
click at [295, 230] on div "Enter diagnosis" at bounding box center [484, 227] width 564 height 20
type input "MALARIA"
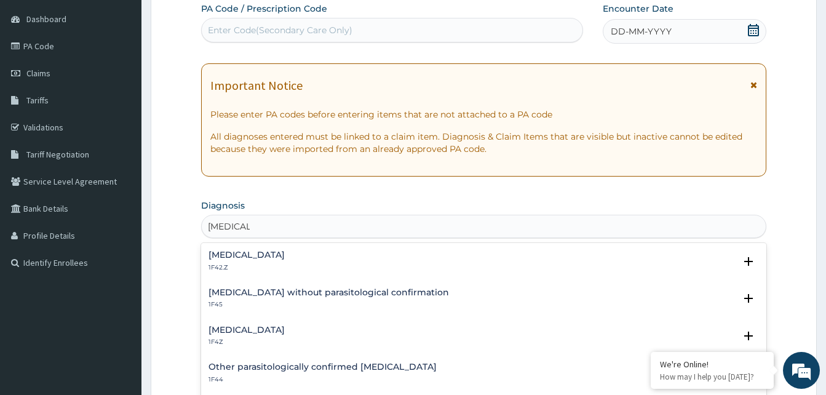
click at [230, 326] on h4 "Malaria, unspecified" at bounding box center [247, 330] width 76 height 9
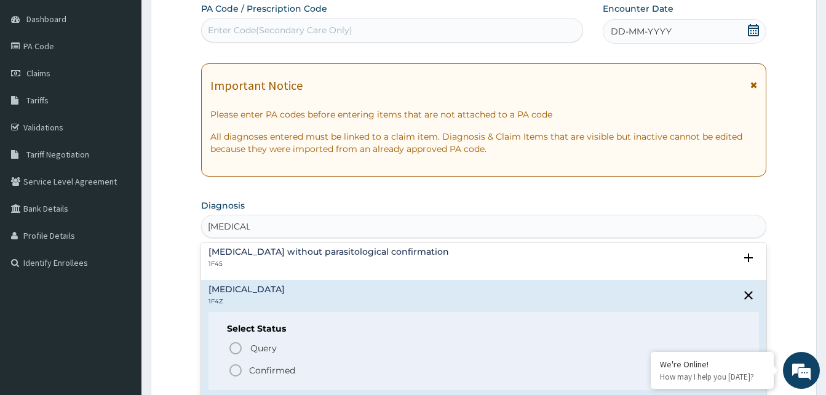
scroll to position [62, 0]
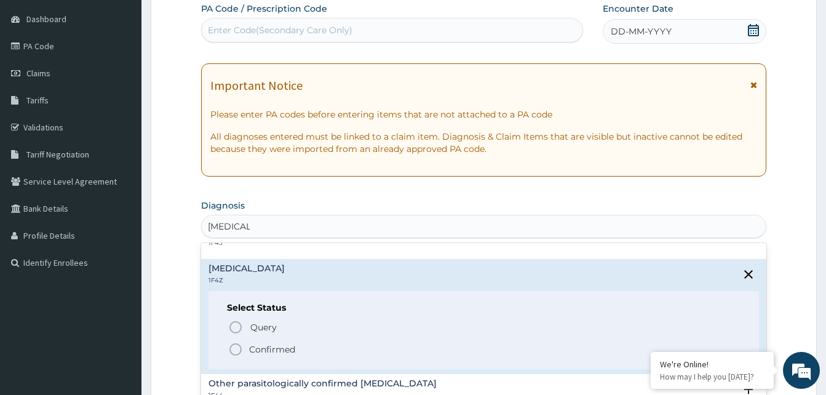
click at [228, 345] on icon "status option filled" at bounding box center [235, 349] width 15 height 15
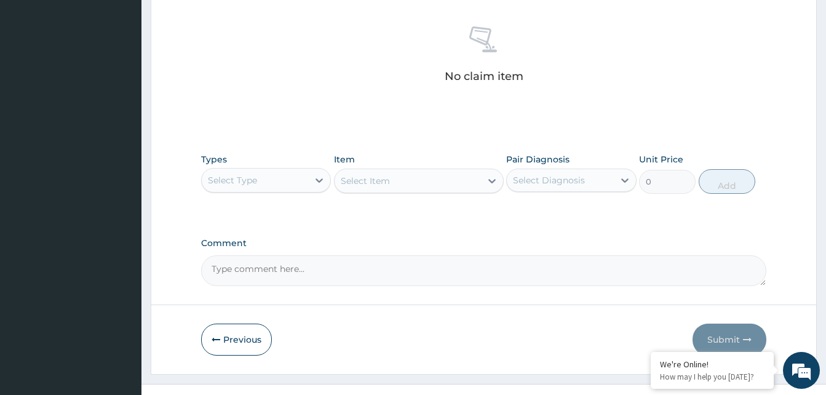
scroll to position [484, 0]
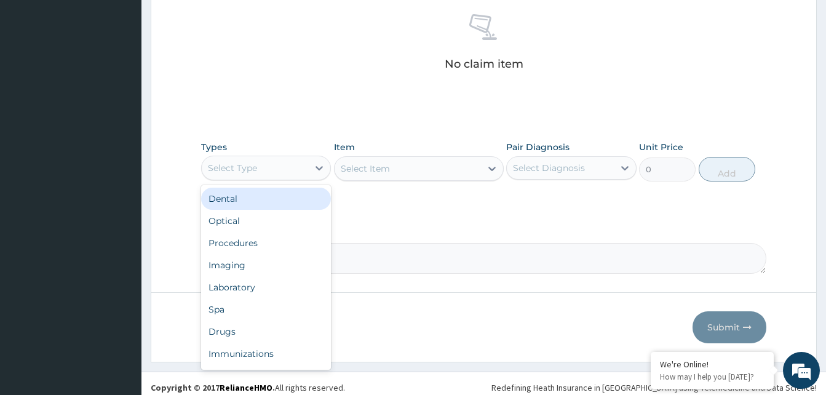
drag, startPoint x: 292, startPoint y: 165, endPoint x: 275, endPoint y: 219, distance: 56.8
click at [290, 167] on div "Select Type" at bounding box center [255, 168] width 106 height 20
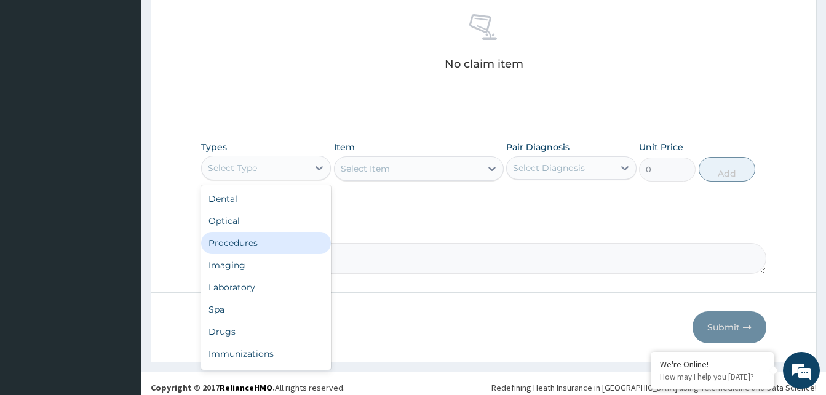
drag, startPoint x: 266, startPoint y: 239, endPoint x: 273, endPoint y: 237, distance: 6.6
click at [266, 239] on div "Procedures" at bounding box center [266, 243] width 130 height 22
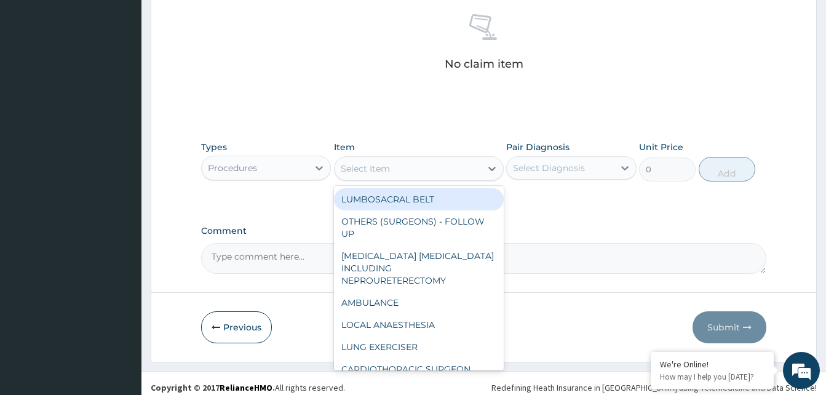
click at [454, 166] on div "Select Item" at bounding box center [408, 169] width 146 height 20
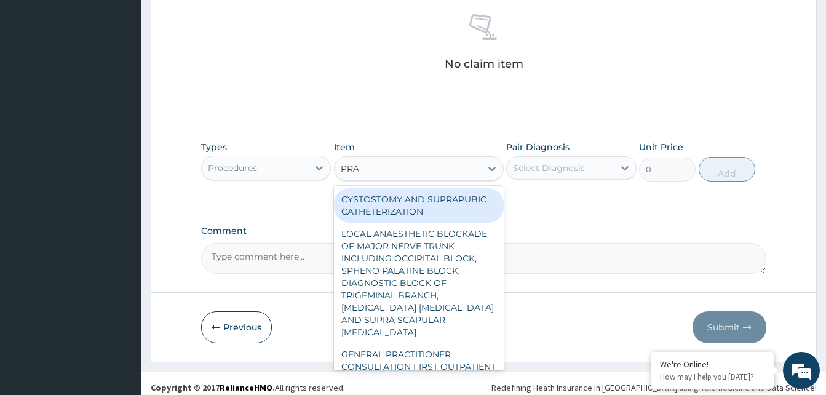
type input "PRAC"
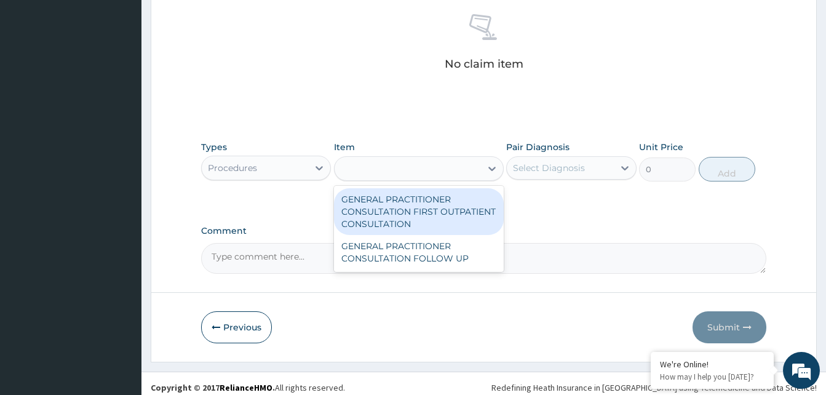
type input "3370.125"
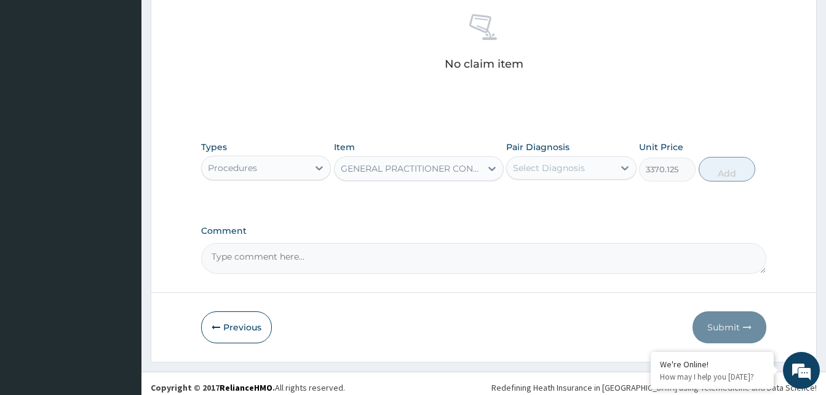
drag, startPoint x: 562, startPoint y: 162, endPoint x: 566, endPoint y: 178, distance: 15.8
click at [562, 162] on div "Select Diagnosis" at bounding box center [549, 168] width 72 height 12
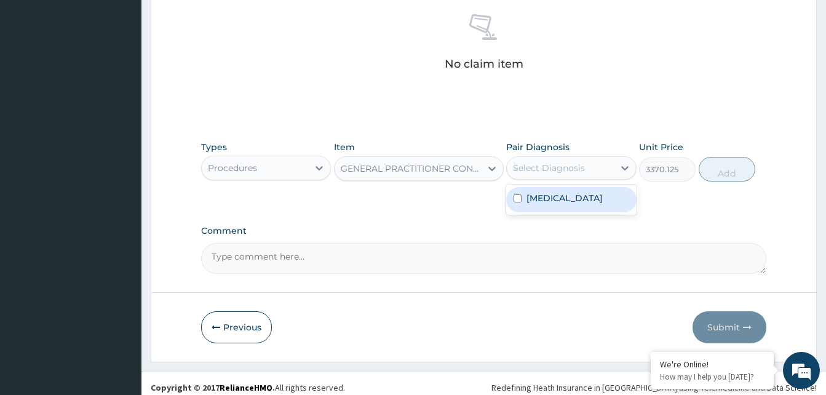
drag, startPoint x: 575, startPoint y: 203, endPoint x: 612, endPoint y: 191, distance: 38.1
click at [575, 202] on label "Malaria, unspecified" at bounding box center [565, 198] width 76 height 12
checkbox input "true"
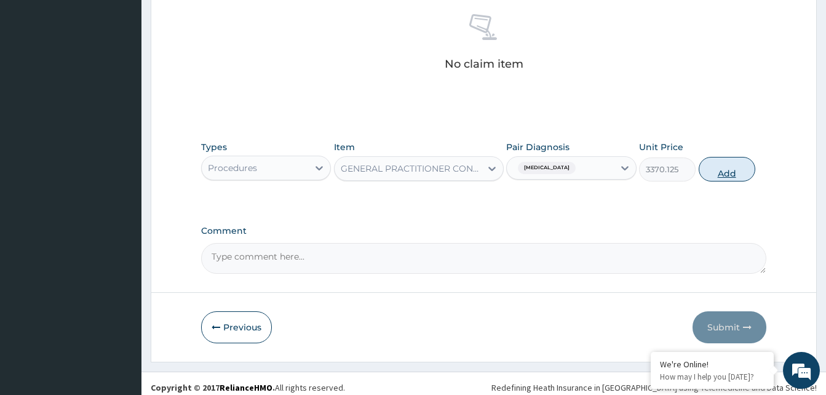
click at [727, 178] on button "Add" at bounding box center [727, 169] width 57 height 25
type input "0"
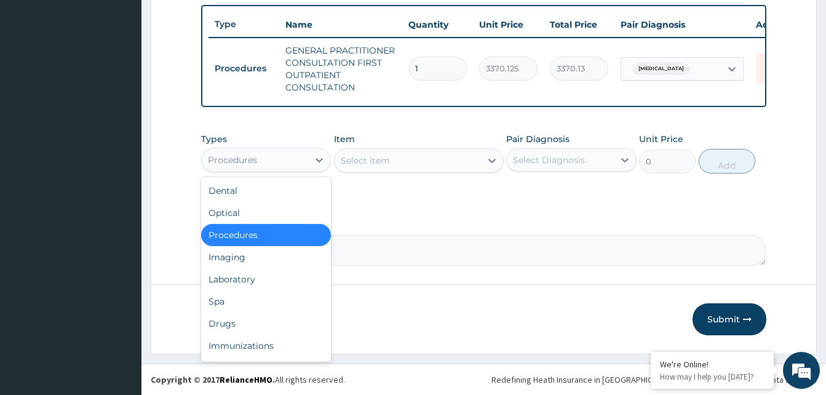
click at [274, 159] on div "Procedures" at bounding box center [255, 160] width 106 height 20
click at [242, 276] on div "Laboratory" at bounding box center [266, 279] width 130 height 22
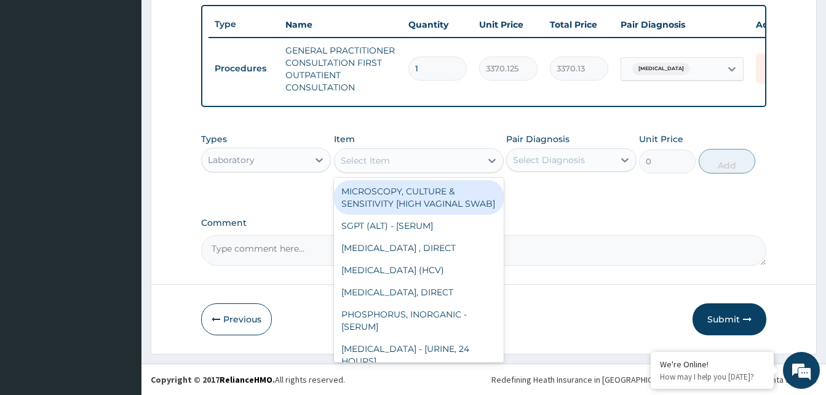
click at [409, 157] on div "Select Item" at bounding box center [408, 161] width 146 height 20
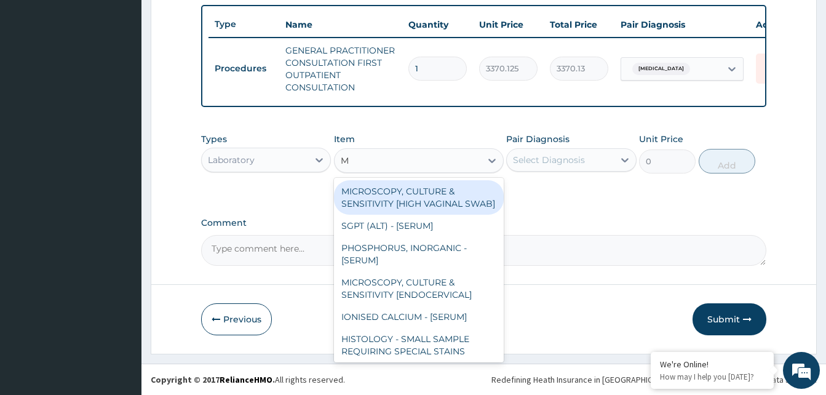
type input "MP"
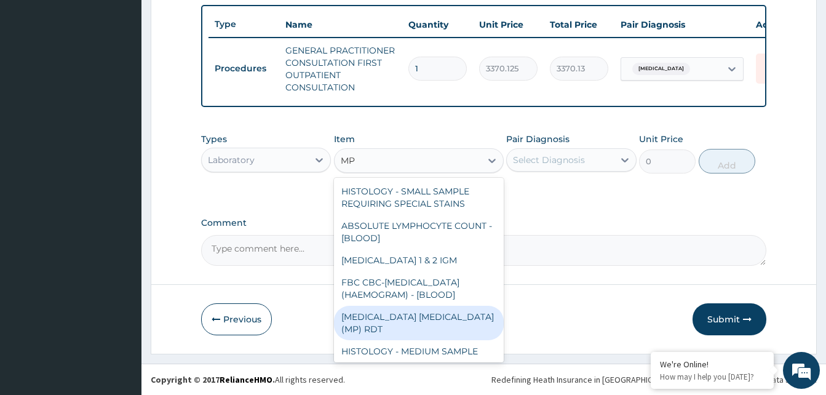
click at [405, 321] on div "MALARIA PARASITE (MP) RDT" at bounding box center [419, 323] width 170 height 34
type input "1531.875"
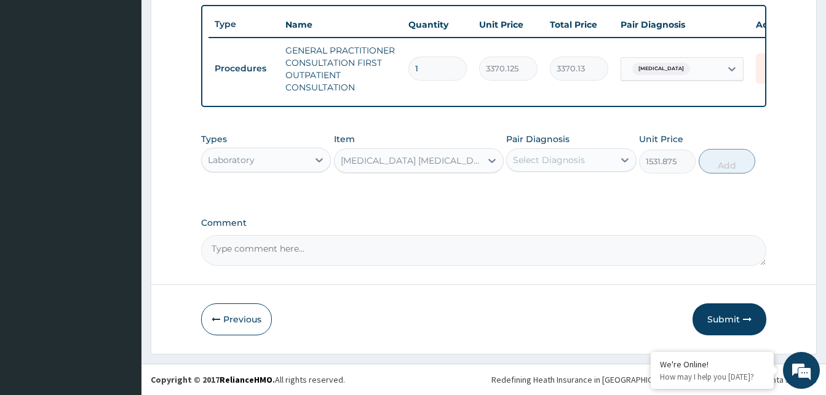
click at [591, 161] on div "Select Diagnosis" at bounding box center [560, 160] width 106 height 20
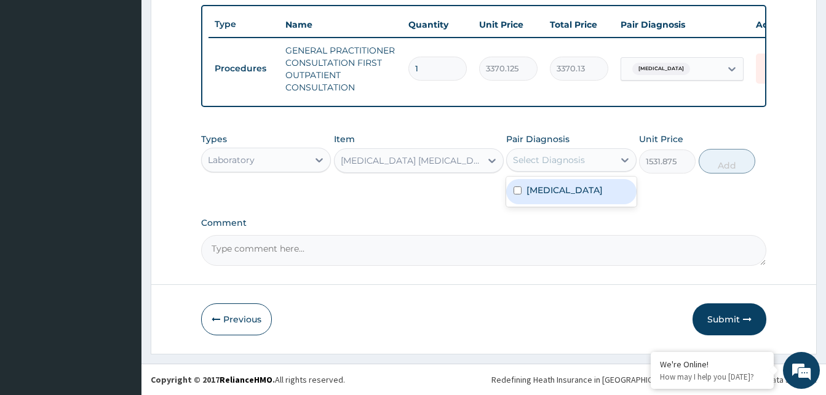
drag, startPoint x: 577, startPoint y: 194, endPoint x: 628, endPoint y: 175, distance: 54.5
click at [578, 194] on label "Malaria, unspecified" at bounding box center [565, 190] width 76 height 12
checkbox input "true"
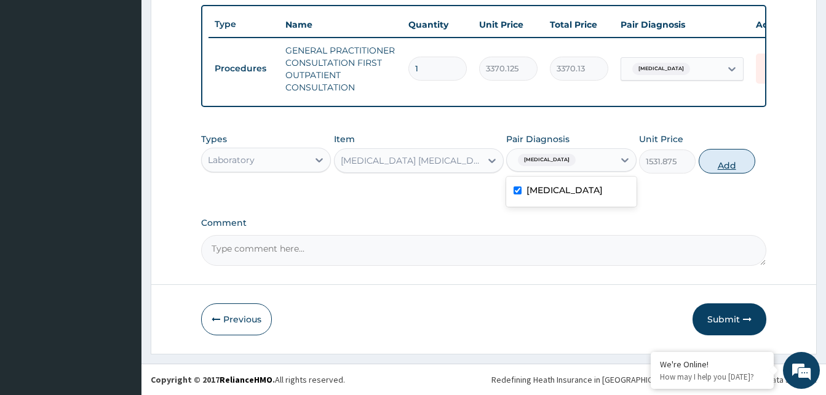
click at [724, 160] on button "Add" at bounding box center [727, 161] width 57 height 25
type input "0"
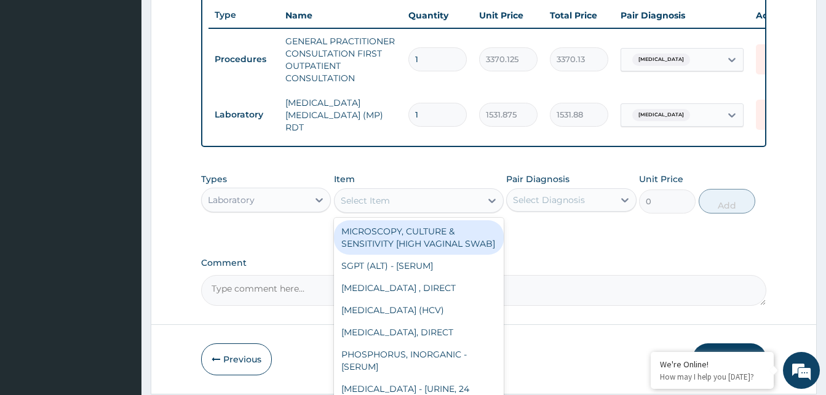
click at [423, 202] on div "Select Item" at bounding box center [408, 201] width 146 height 20
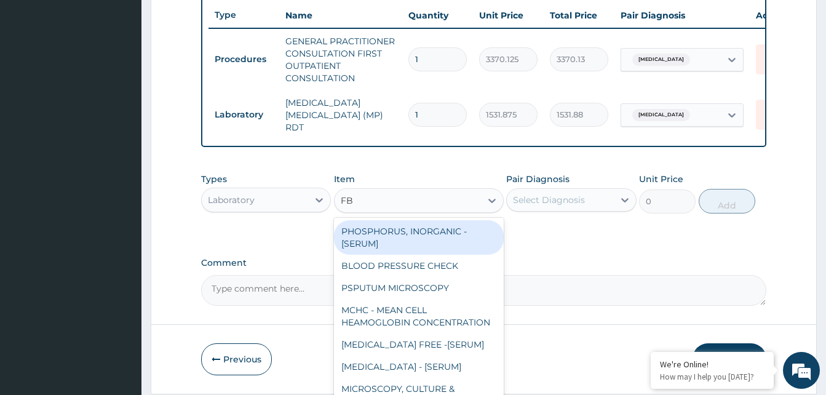
type input "FBC"
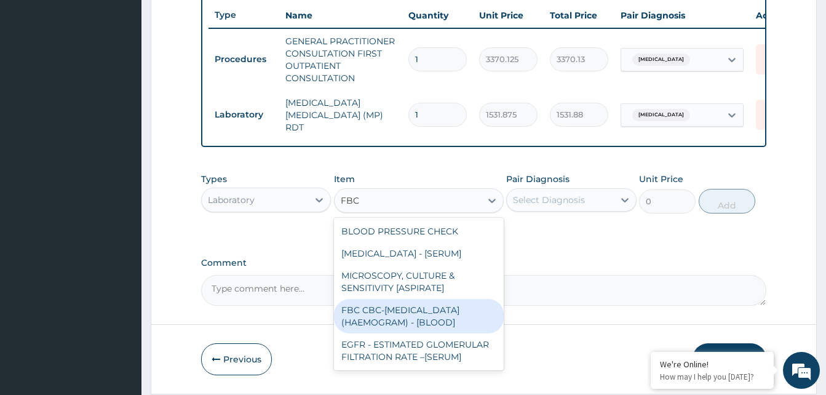
click at [385, 314] on div "FBC CBC-COMPLETE BLOOD COUNT (HAEMOGRAM) - [BLOOD]" at bounding box center [419, 316] width 170 height 34
type input "4085"
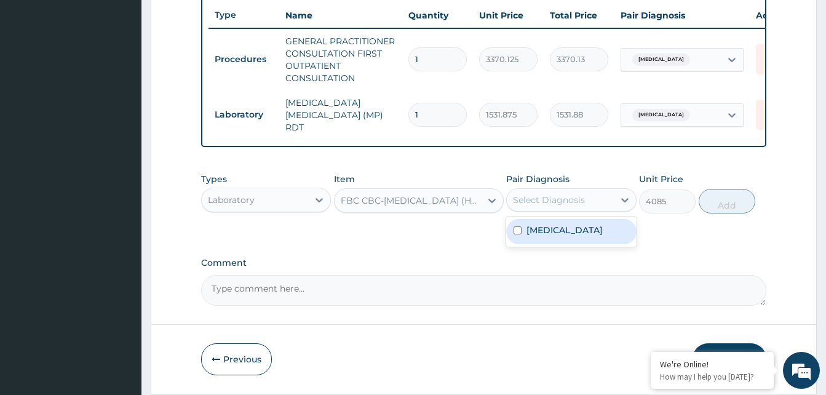
click at [601, 207] on div "Select Diagnosis" at bounding box center [560, 200] width 106 height 20
click at [588, 241] on div "Malaria, unspecified" at bounding box center [571, 231] width 130 height 25
checkbox input "true"
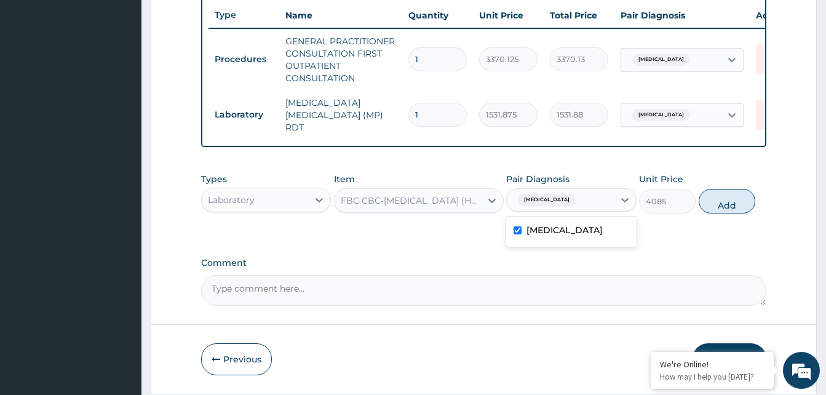
click at [731, 203] on button "Add" at bounding box center [727, 201] width 57 height 25
type input "0"
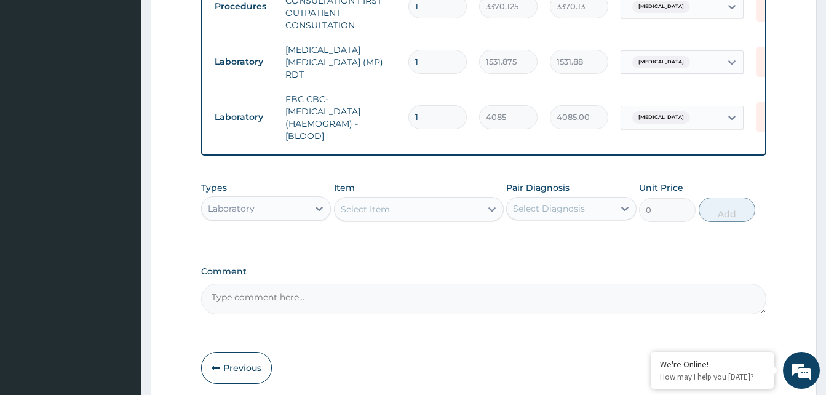
scroll to position [566, 0]
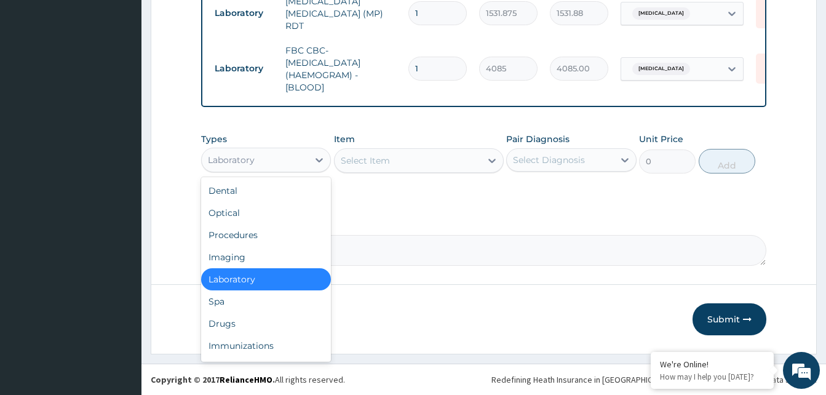
drag, startPoint x: 281, startPoint y: 161, endPoint x: 278, endPoint y: 167, distance: 6.9
click at [282, 160] on div "Laboratory" at bounding box center [255, 160] width 106 height 20
click at [226, 321] on div "Drugs" at bounding box center [266, 324] width 130 height 22
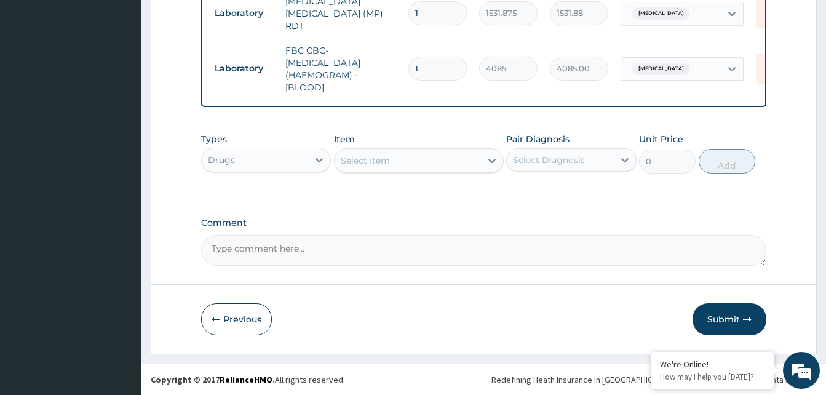
click at [442, 159] on div "Select Item" at bounding box center [419, 160] width 170 height 25
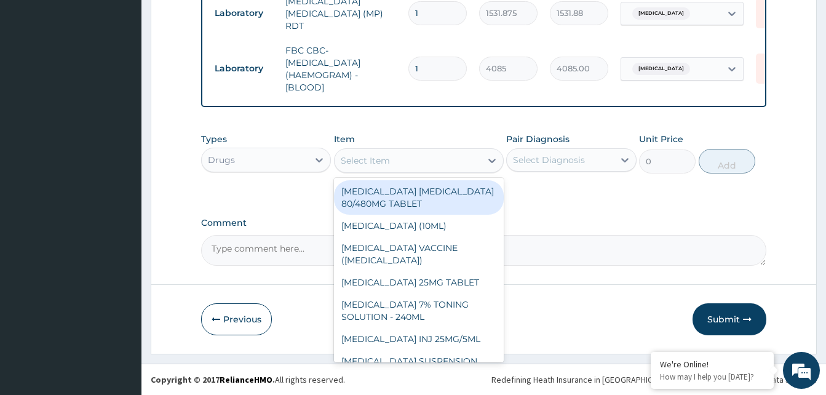
click at [442, 159] on div "Select Item" at bounding box center [408, 161] width 146 height 20
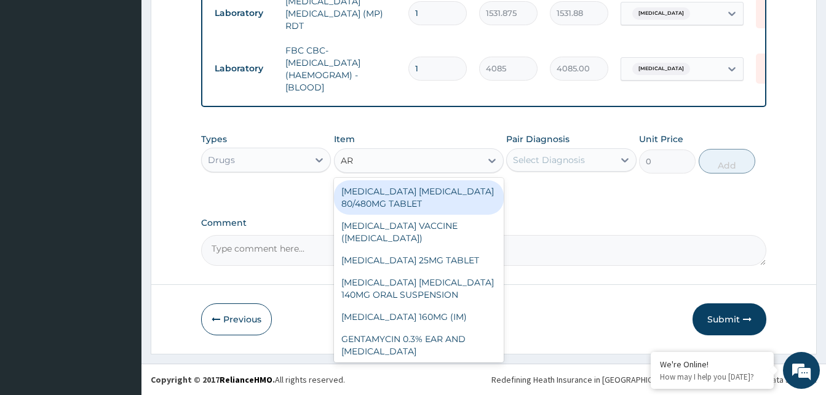
type input "ART"
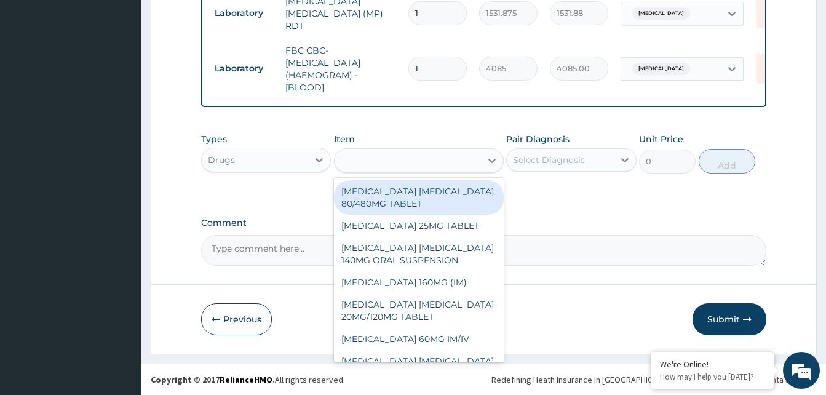
type input "450"
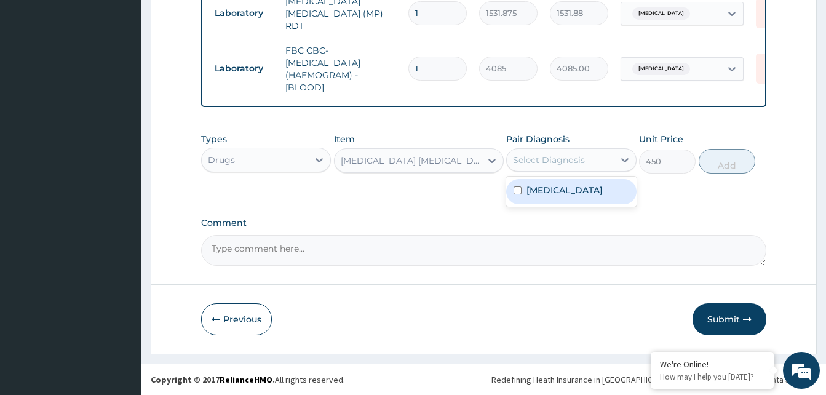
drag, startPoint x: 548, startPoint y: 161, endPoint x: 550, endPoint y: 186, distance: 24.7
click at [548, 167] on div "Select Diagnosis" at bounding box center [560, 160] width 106 height 20
click at [551, 185] on label "Malaria, unspecified" at bounding box center [565, 190] width 76 height 12
checkbox input "true"
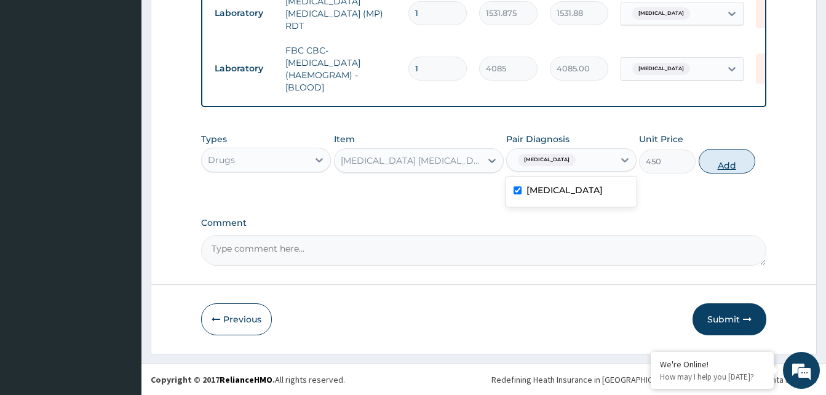
click at [717, 163] on button "Add" at bounding box center [727, 161] width 57 height 25
type input "0"
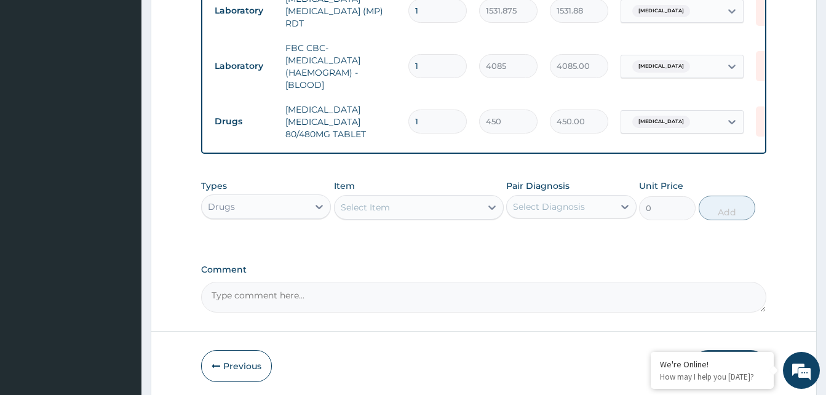
type input "0.00"
type input "6"
type input "2700.00"
type input "6"
click at [462, 214] on div "Select Item" at bounding box center [408, 208] width 146 height 20
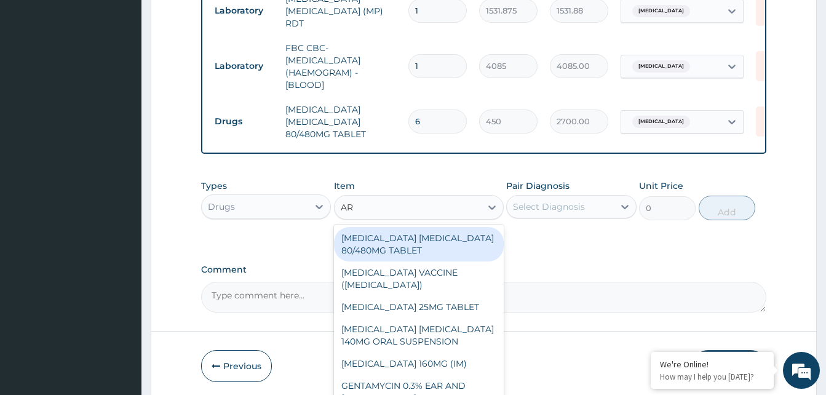
type input "ART"
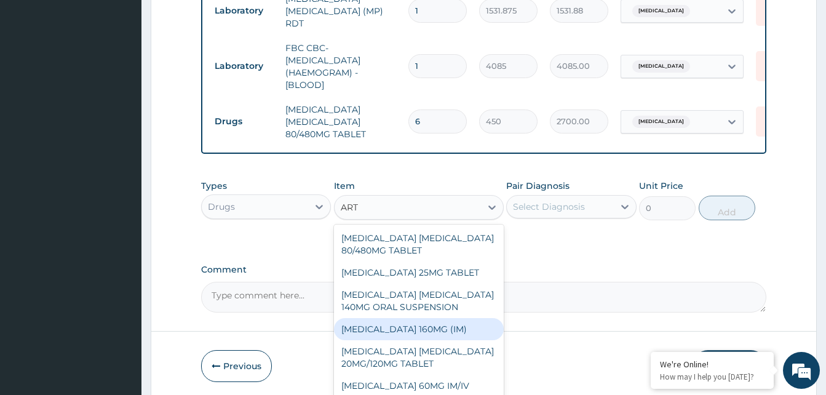
drag, startPoint x: 444, startPoint y: 332, endPoint x: 531, endPoint y: 273, distance: 105.1
click at [445, 330] on div "ARTEMETHER 160MG (IM)" at bounding box center [419, 329] width 170 height 22
type input "1000.5"
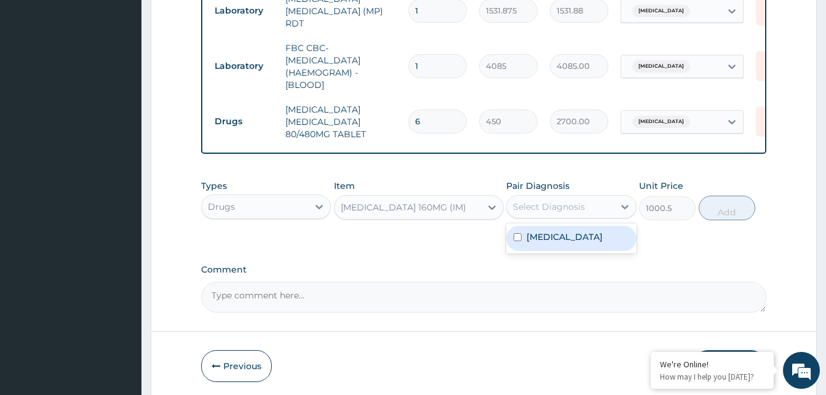
click at [583, 217] on div "Select Diagnosis" at bounding box center [560, 207] width 106 height 20
click at [574, 232] on div "Malaria, unspecified" at bounding box center [571, 238] width 130 height 25
checkbox input "true"
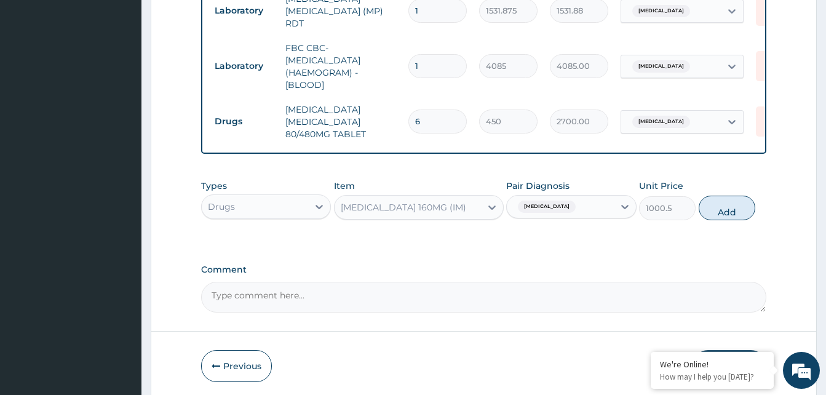
drag, startPoint x: 727, startPoint y: 212, endPoint x: 593, endPoint y: 246, distance: 138.3
click at [719, 218] on button "Add" at bounding box center [727, 208] width 57 height 25
type input "0"
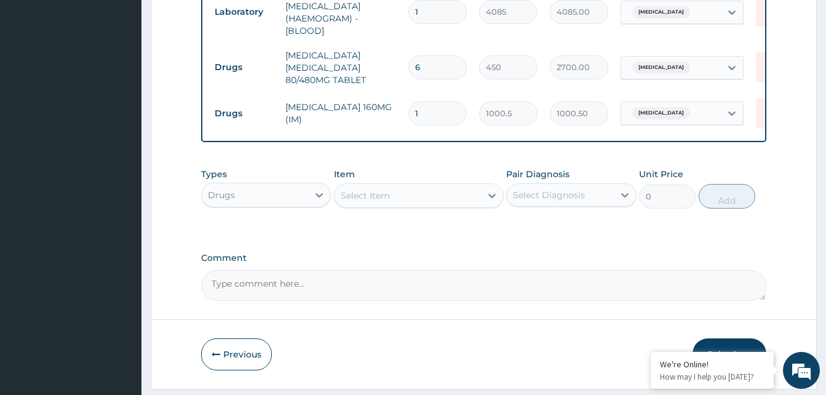
scroll to position [658, 0]
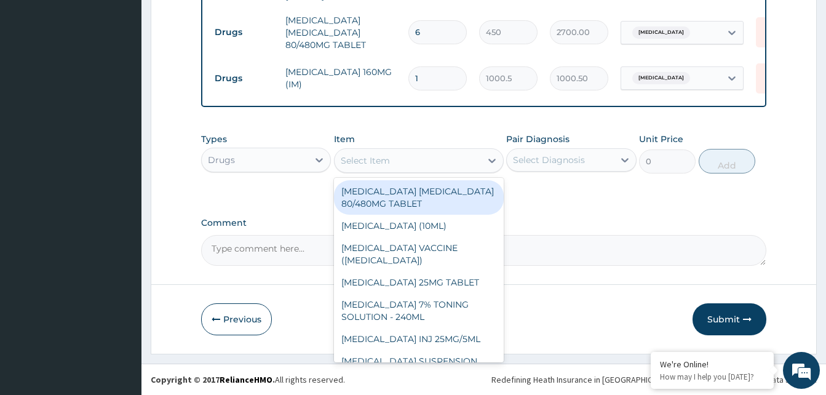
click at [444, 156] on div "Select Item" at bounding box center [408, 161] width 146 height 20
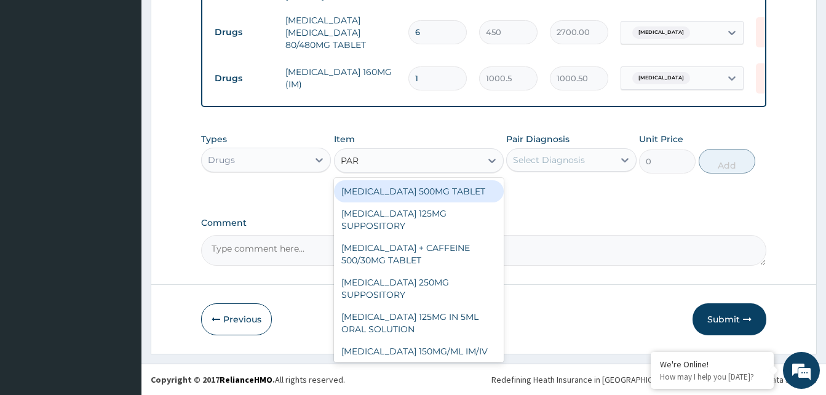
type input "PARA"
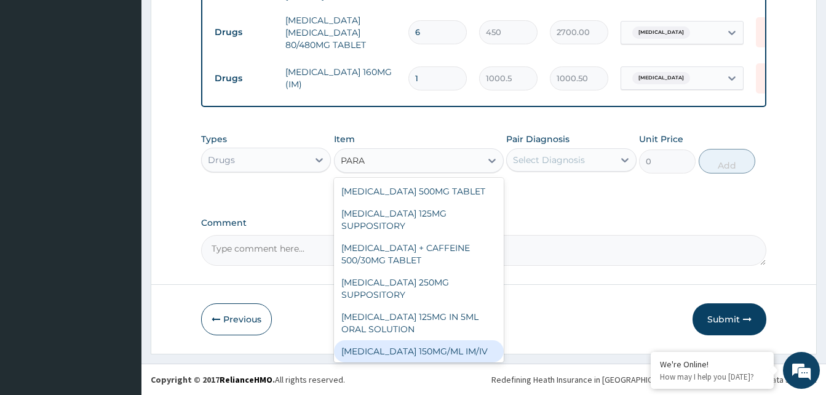
click at [449, 349] on div "PARACETAMOL 150MG/ML IM/IV" at bounding box center [419, 351] width 170 height 22
type input "300"
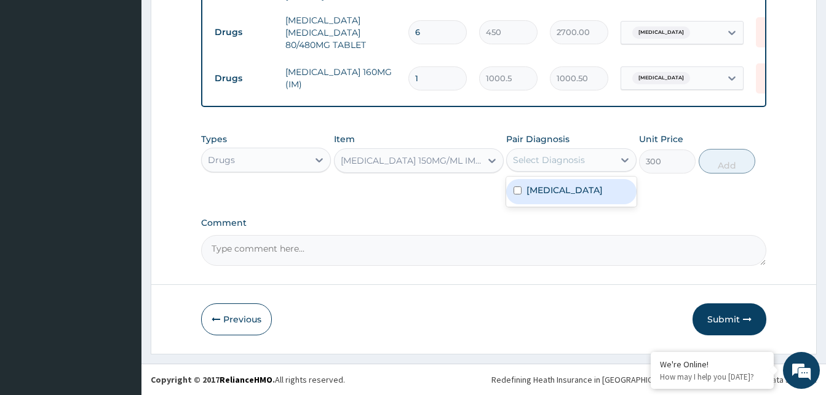
click at [589, 165] on div "Select Diagnosis" at bounding box center [560, 160] width 106 height 20
click at [597, 184] on label "Malaria, unspecified" at bounding box center [565, 190] width 76 height 12
checkbox input "true"
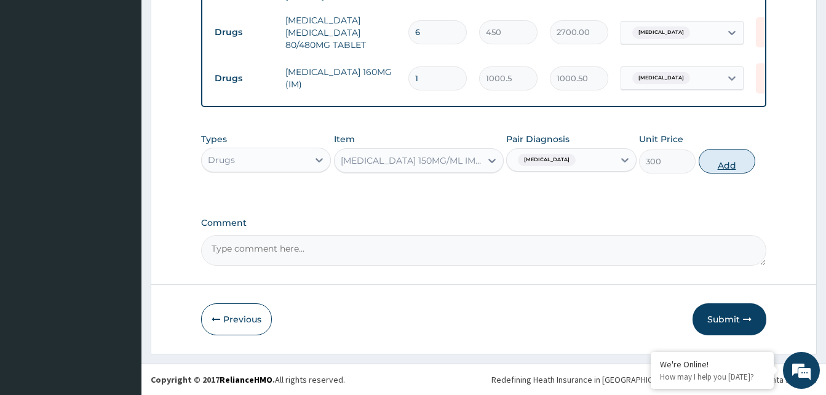
click at [709, 161] on button "Add" at bounding box center [727, 161] width 57 height 25
type input "0"
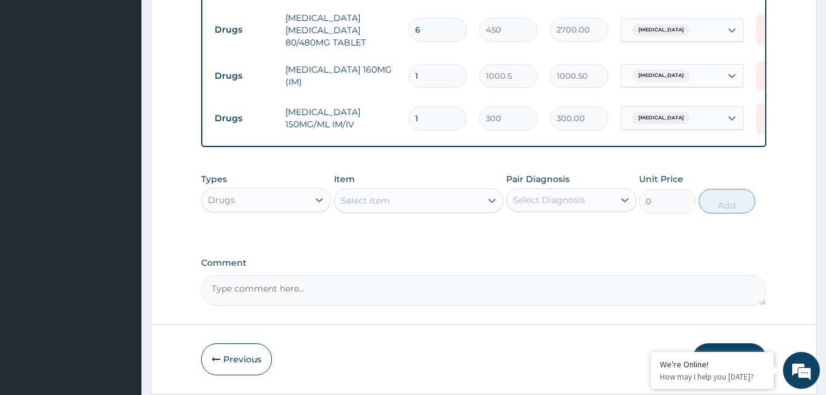
type input "0.00"
type input "2"
type input "600.00"
type input "2"
click at [398, 207] on div "Select Item" at bounding box center [408, 201] width 146 height 20
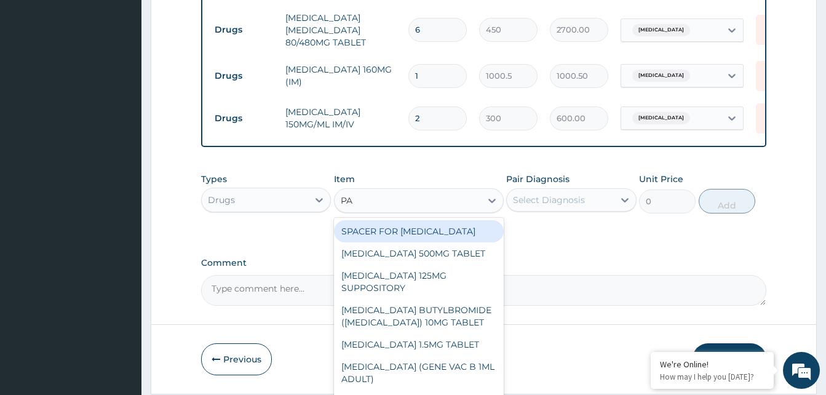
type input "PAR"
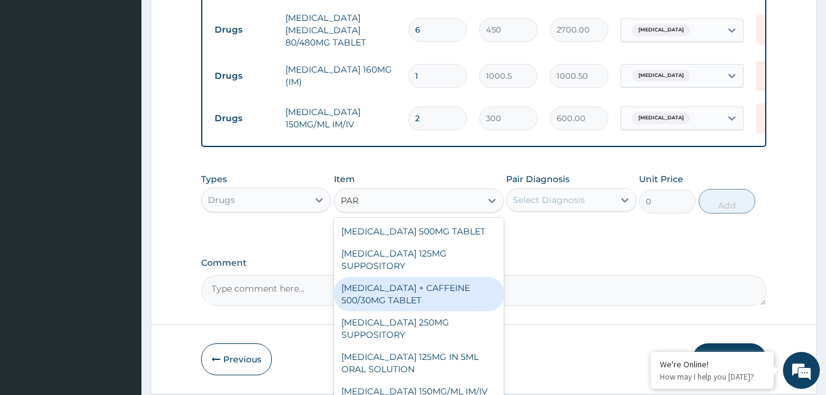
click at [390, 292] on div "PARACETAMOL + CAFFEINE 500/30MG TABLET" at bounding box center [419, 294] width 170 height 34
type input "78"
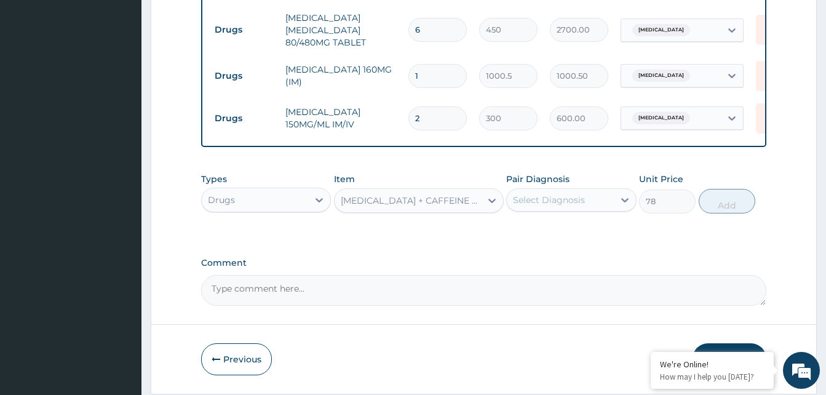
drag, startPoint x: 583, startPoint y: 205, endPoint x: 588, endPoint y: 216, distance: 12.1
click at [586, 210] on div "Select Diagnosis" at bounding box center [560, 200] width 106 height 20
click at [588, 226] on label "Malaria, unspecified" at bounding box center [565, 230] width 76 height 12
checkbox input "true"
click at [732, 209] on button "Add" at bounding box center [727, 201] width 57 height 25
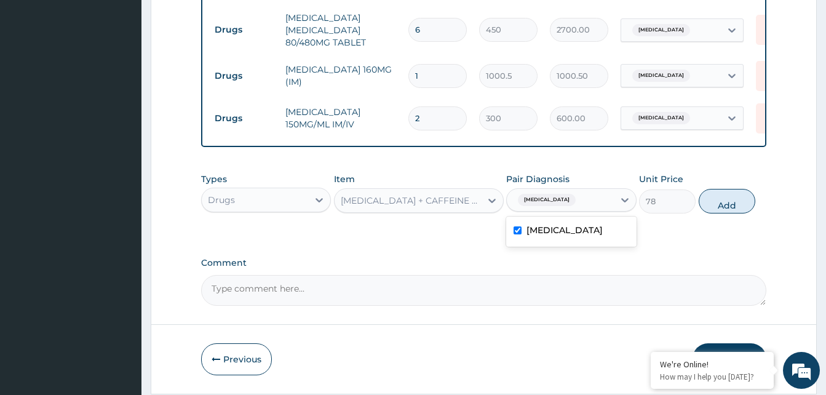
type input "0"
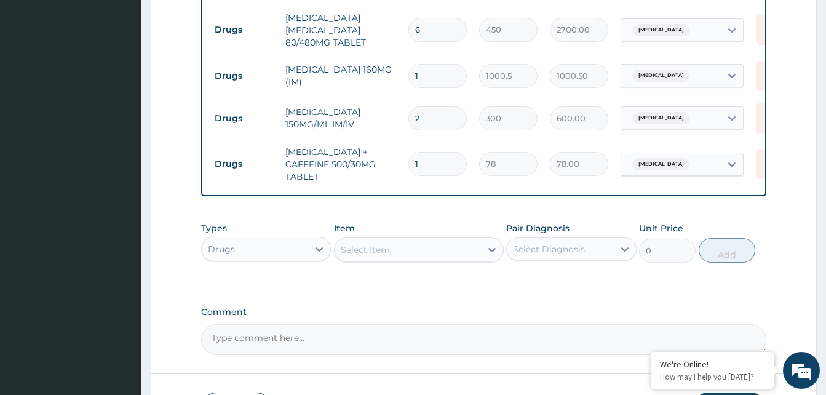
type input "18"
type input "1404.00"
type input "18"
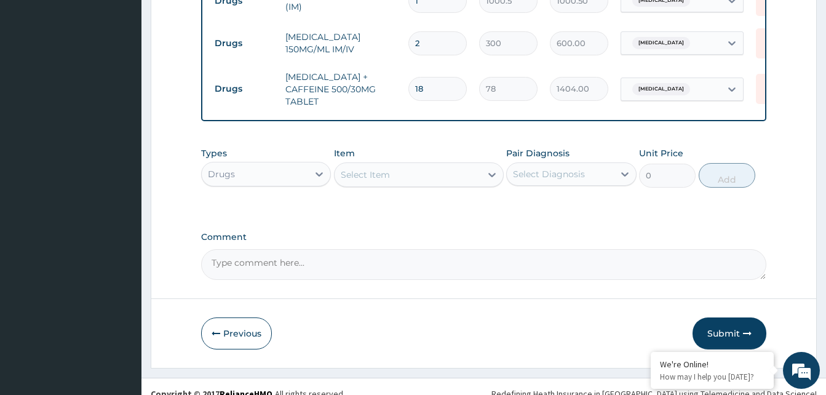
scroll to position [749, 0]
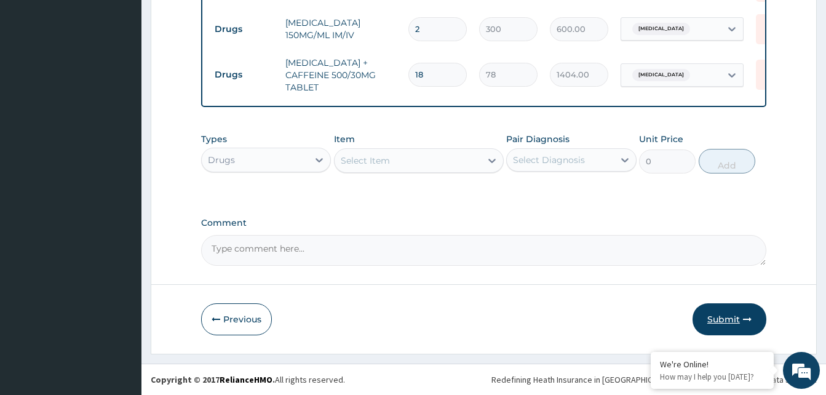
click at [719, 317] on button "Submit" at bounding box center [730, 319] width 74 height 32
click at [728, 321] on button "Submit" at bounding box center [730, 319] width 74 height 32
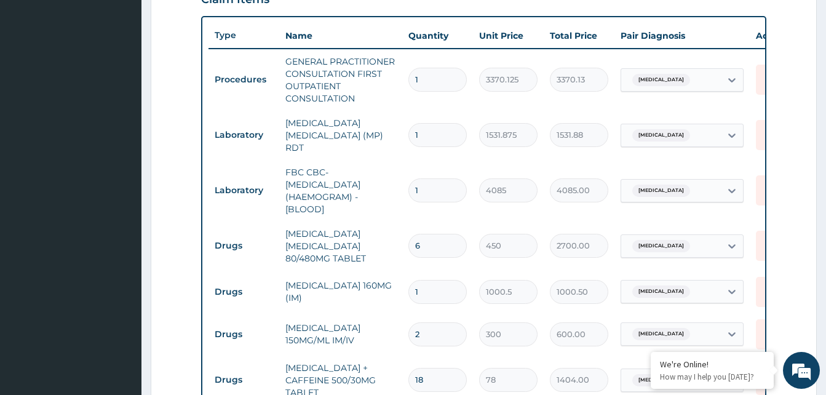
scroll to position [134, 0]
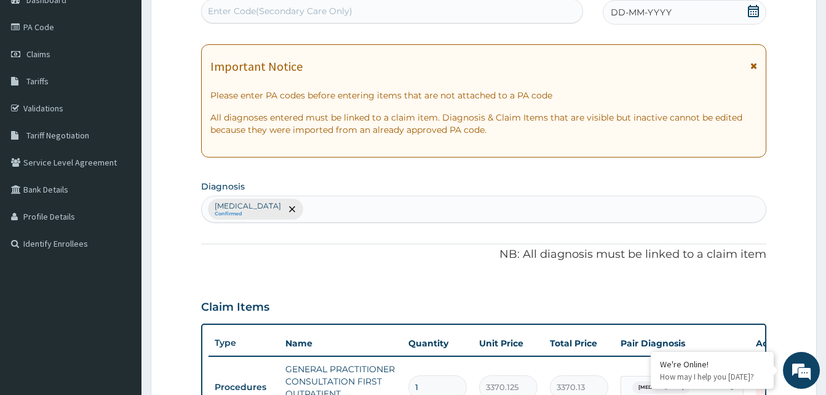
click at [721, 0] on div "DD-MM-YYYY" at bounding box center [685, 12] width 164 height 25
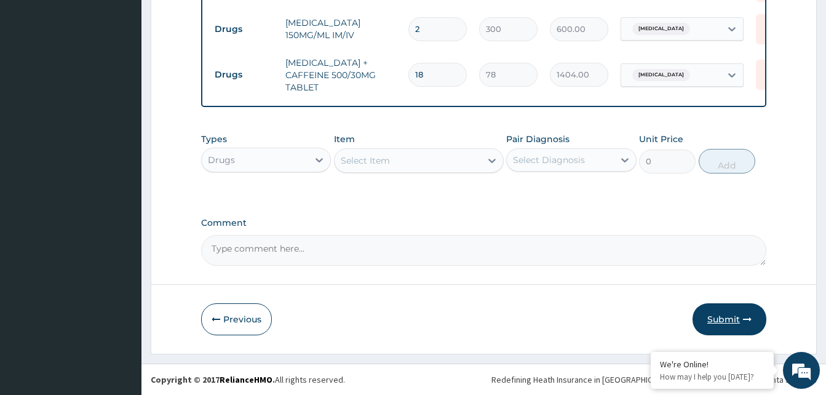
click at [729, 319] on button "Submit" at bounding box center [730, 319] width 74 height 32
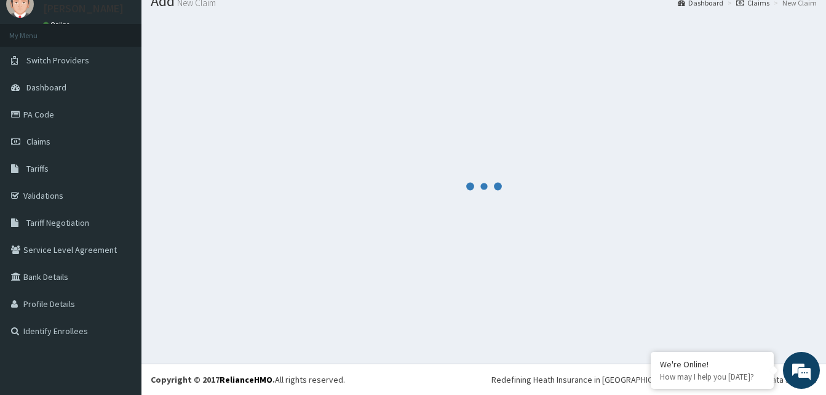
scroll to position [47, 0]
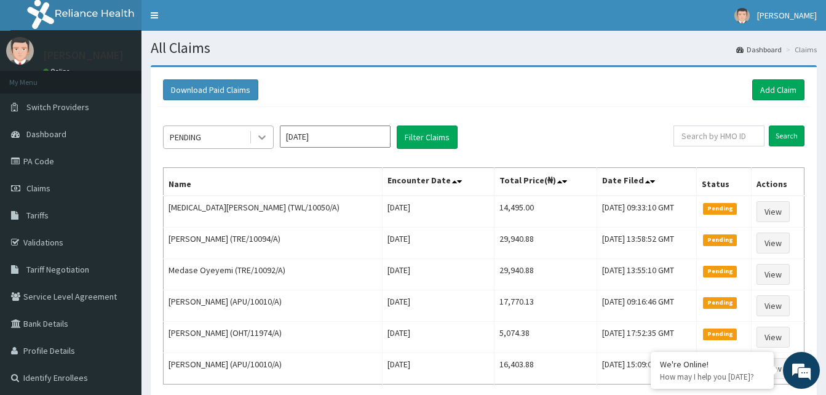
click at [265, 136] on icon at bounding box center [261, 138] width 7 height 4
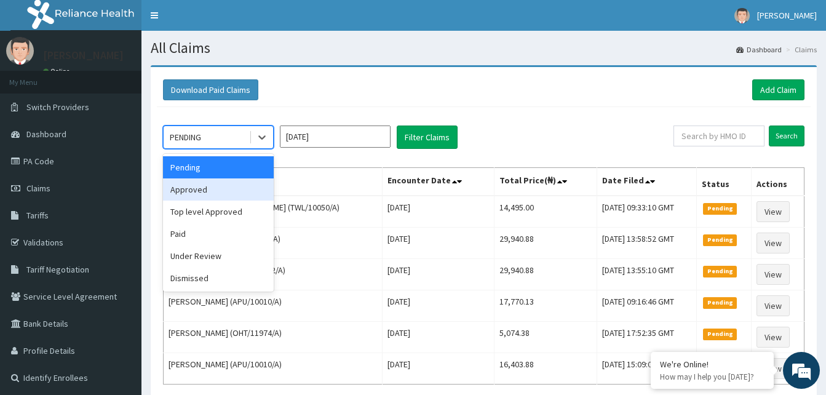
drag, startPoint x: 220, startPoint y: 186, endPoint x: 286, endPoint y: 161, distance: 70.9
click at [222, 186] on div "Approved" at bounding box center [218, 189] width 111 height 22
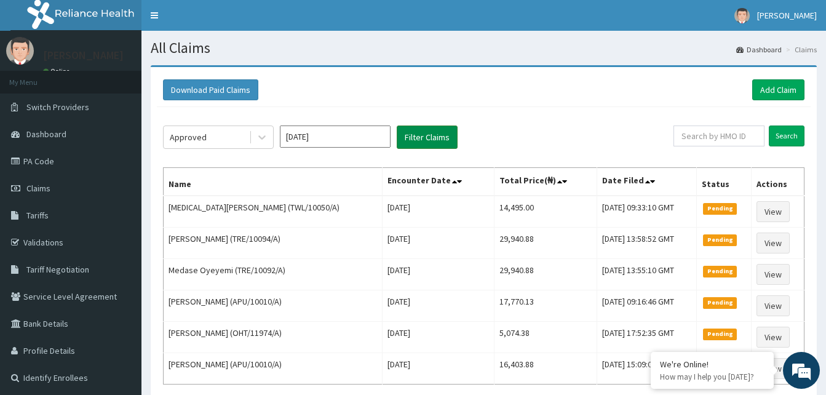
click at [425, 144] on button "Filter Claims" at bounding box center [427, 137] width 61 height 23
